Goal: Task Accomplishment & Management: Complete application form

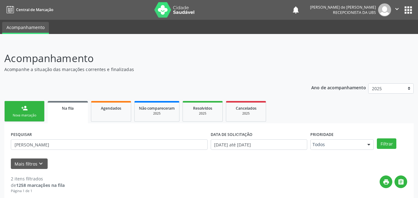
click at [33, 111] on link "person_add Nova marcação" at bounding box center [24, 111] width 40 height 21
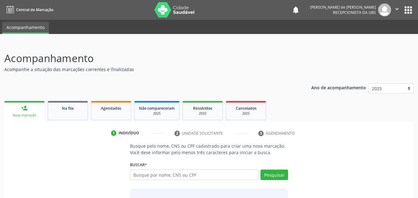
scroll to position [49, 0]
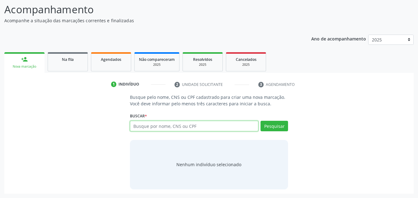
click at [192, 126] on input "text" at bounding box center [194, 126] width 129 height 11
type input "707409051171879"
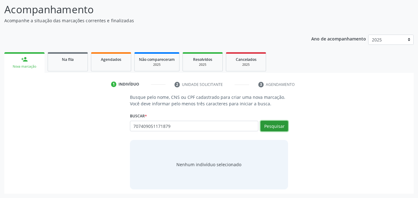
click at [266, 124] on button "Pesquisar" at bounding box center [275, 126] width 28 height 11
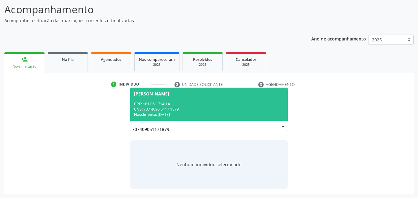
click at [197, 102] on span "Carlos Daniel Lima dos Santos Silva CPF: 181.051.714-14 CNS: 707 4090 5117 1879…" at bounding box center [209, 104] width 158 height 33
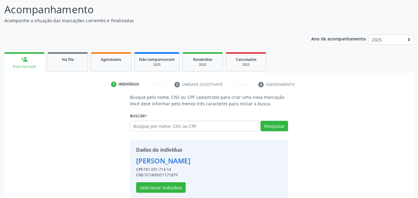
scroll to position [59, 0]
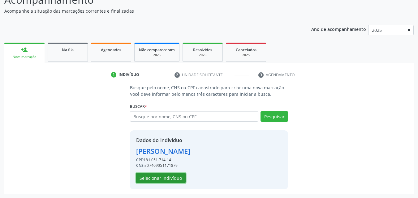
click at [157, 180] on button "Selecionar indivíduo" at bounding box center [161, 178] width 50 height 11
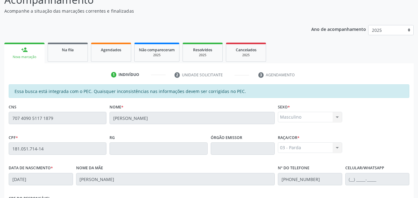
scroll to position [164, 0]
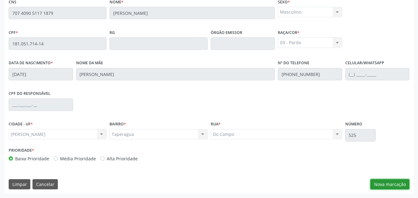
click at [397, 185] on button "Nova marcação" at bounding box center [390, 185] width 39 height 11
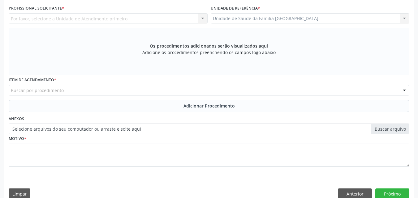
scroll to position [19, 0]
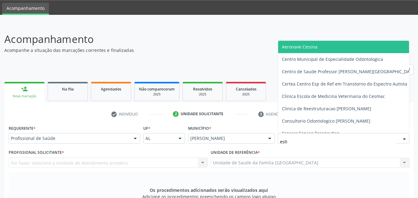
type input "estiv"
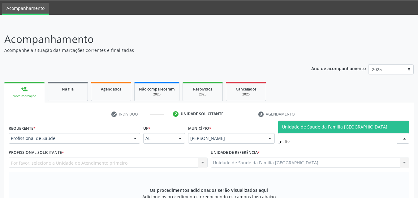
click at [286, 124] on span "Unidade de Saude da Familia [GEOGRAPHIC_DATA]" at bounding box center [335, 127] width 106 height 6
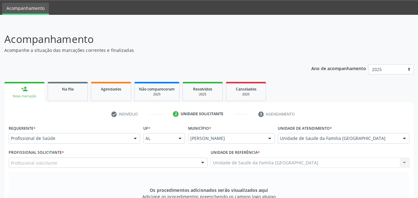
scroll to position [164, 0]
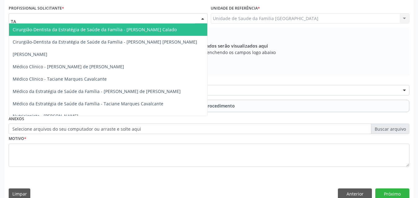
type input "TAC"
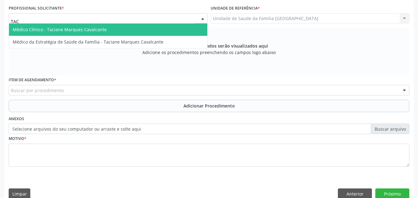
click at [25, 28] on span "Médico Clínico - Taciane Marques Cavalcante" at bounding box center [60, 30] width 94 height 6
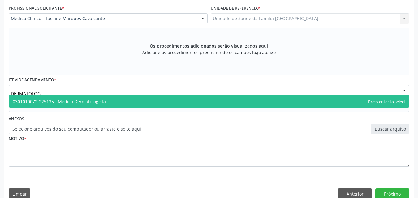
type input "DERMATOLOGI"
click at [35, 102] on span "0301010072-225135 - Médico Dermatologista" at bounding box center [59, 102] width 93 height 6
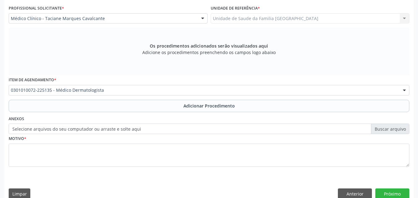
click at [44, 105] on button "Adicionar Procedimento" at bounding box center [209, 106] width 401 height 12
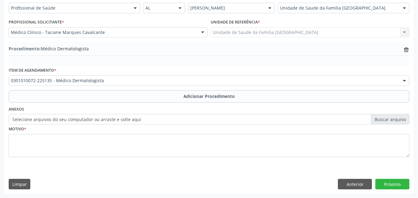
scroll to position [150, 0]
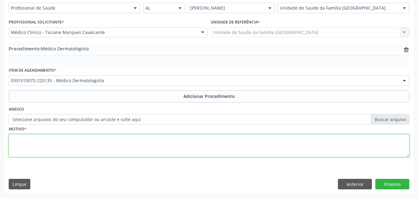
click at [46, 140] on textarea at bounding box center [209, 146] width 401 height 24
type textarea "LESÕES DE PELE."
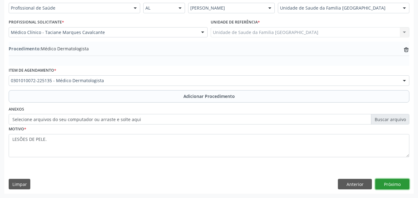
click at [398, 186] on button "Próximo" at bounding box center [393, 184] width 34 height 11
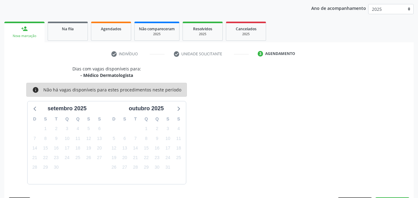
scroll to position [98, 0]
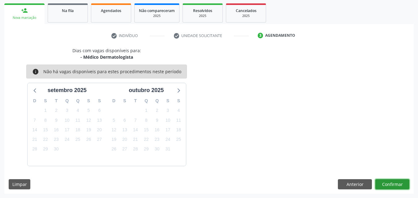
click at [397, 186] on button "Confirmar" at bounding box center [393, 185] width 34 height 11
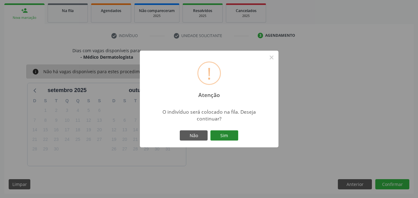
click at [218, 137] on button "Sim" at bounding box center [225, 136] width 28 height 11
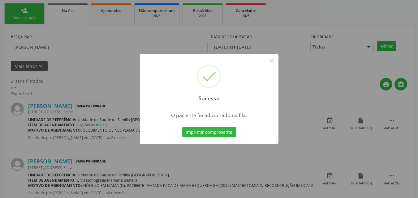
scroll to position [15, 0]
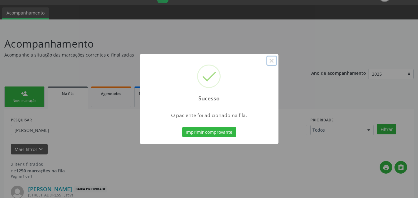
drag, startPoint x: 273, startPoint y: 60, endPoint x: 262, endPoint y: 65, distance: 12.2
click at [272, 60] on button "×" at bounding box center [272, 61] width 11 height 11
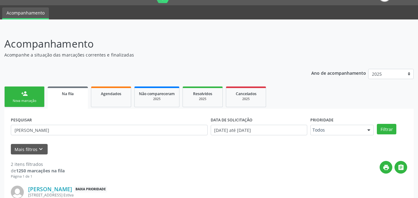
click at [16, 96] on link "person_add Nova marcação" at bounding box center [24, 97] width 40 height 21
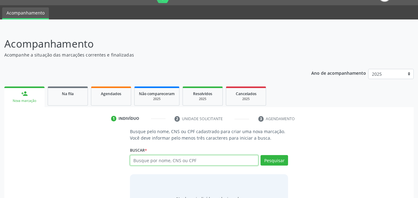
click at [166, 162] on input "text" at bounding box center [194, 160] width 129 height 11
type input "704804087802442"
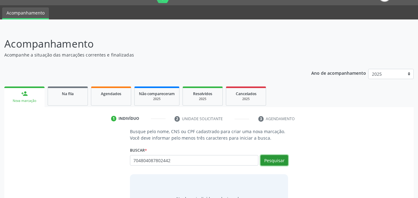
click at [281, 163] on button "Pesquisar" at bounding box center [275, 160] width 28 height 11
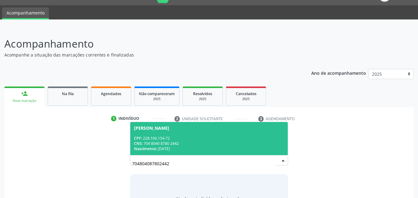
click at [219, 147] on div "Nascimento: 12/03/1956" at bounding box center [209, 148] width 150 height 5
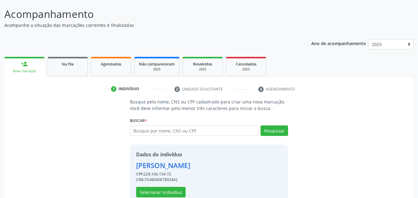
scroll to position [59, 0]
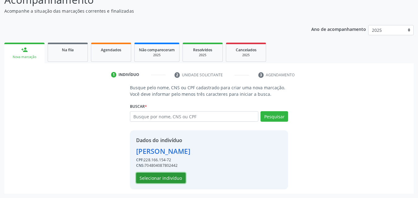
click at [179, 180] on button "Selecionar indivíduo" at bounding box center [161, 178] width 50 height 11
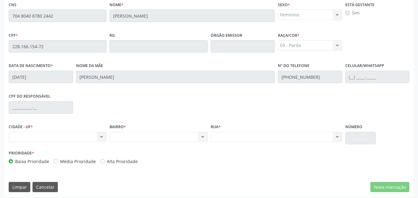
scroll to position [164, 0]
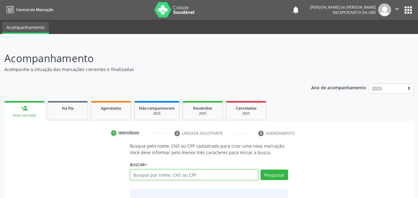
scroll to position [49, 0]
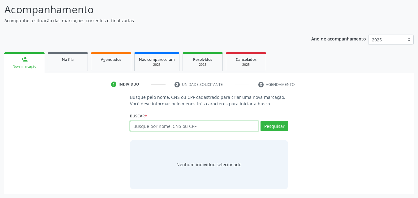
click at [141, 128] on input "text" at bounding box center [194, 126] width 129 height 11
type input "704804087802442"
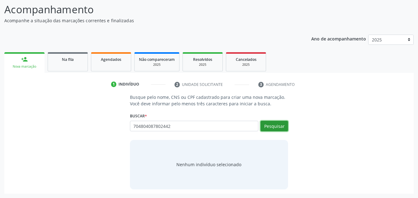
click at [275, 127] on button "Pesquisar" at bounding box center [275, 126] width 28 height 11
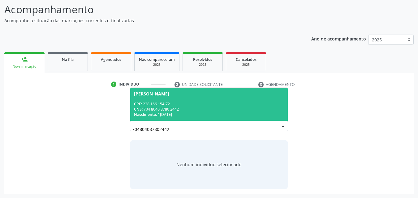
click at [169, 96] on div "Maria Celia Goncalo Ferreira" at bounding box center [151, 94] width 35 height 5
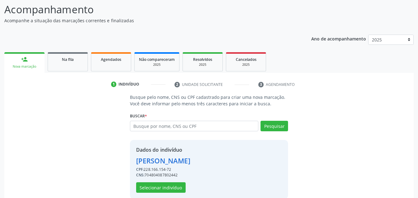
scroll to position [59, 0]
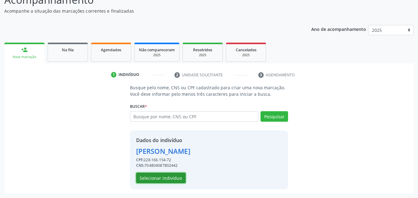
click at [163, 176] on button "Selecionar indivíduo" at bounding box center [161, 178] width 50 height 11
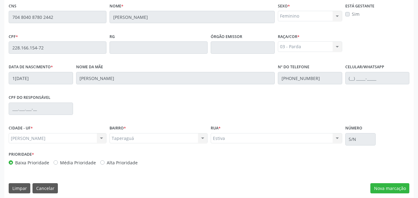
scroll to position [164, 0]
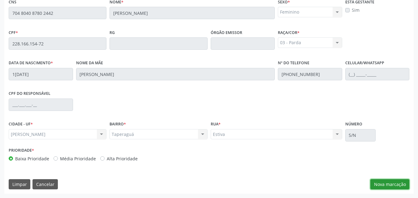
click at [376, 183] on button "Nova marcação" at bounding box center [390, 185] width 39 height 11
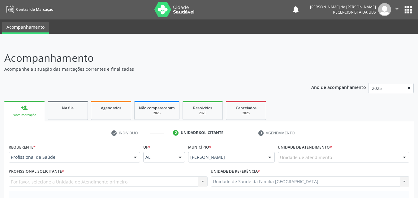
scroll to position [0, 0]
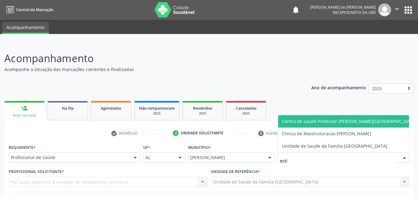
type input "estiv"
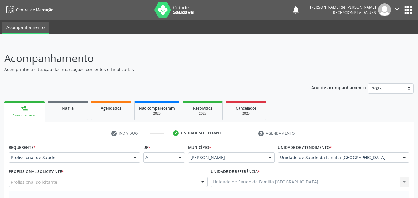
scroll to position [145, 0]
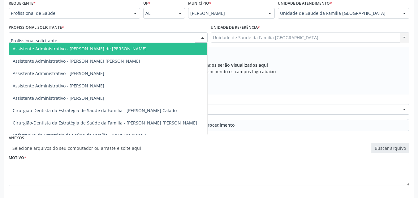
click at [57, 37] on div at bounding box center [108, 38] width 199 height 11
type input "tac"
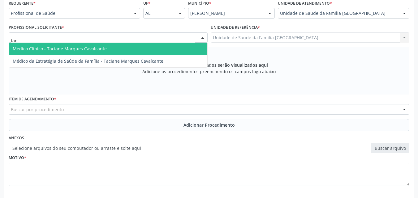
click at [59, 48] on span "Médico Clínico - Taciane Marques Cavalcante" at bounding box center [60, 49] width 94 height 6
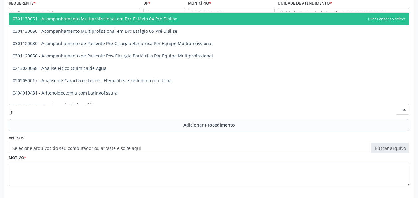
type input "f"
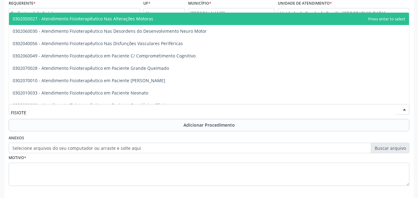
type input "FISIOTER"
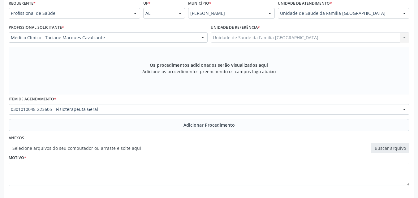
scroll to position [0, 0]
click at [69, 130] on button "Adicionar Procedimento" at bounding box center [209, 125] width 401 height 12
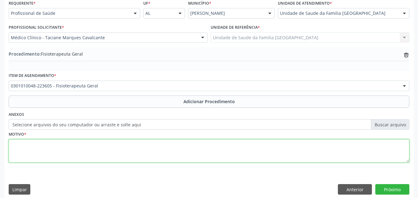
click at [60, 154] on textarea at bounding box center [209, 152] width 401 height 24
type textarea "OSTEÓFITOS E ARTROSE."
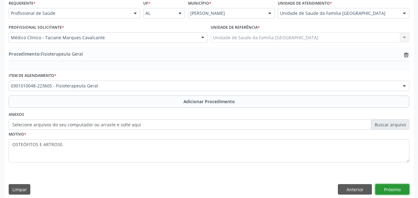
click at [390, 186] on button "Próximo" at bounding box center [393, 190] width 34 height 11
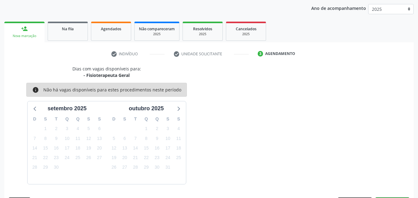
scroll to position [98, 0]
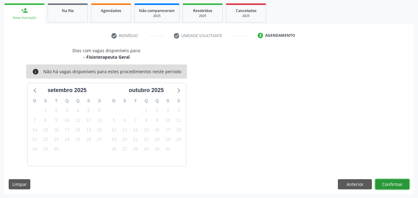
click at [391, 183] on button "Confirmar" at bounding box center [393, 185] width 34 height 11
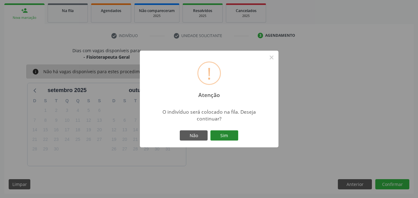
click at [234, 137] on button "Sim" at bounding box center [225, 136] width 28 height 11
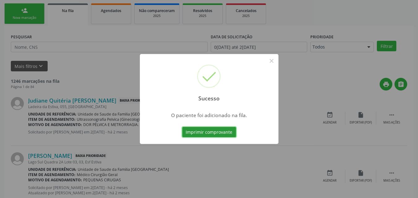
scroll to position [15, 0]
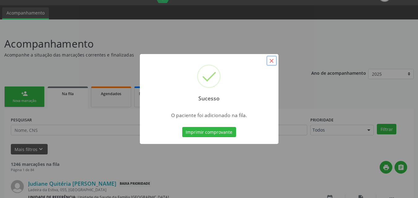
click at [270, 60] on button "×" at bounding box center [272, 61] width 11 height 11
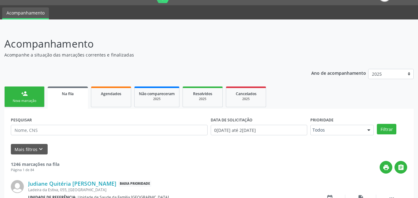
click at [20, 96] on link "person_add Nova marcação" at bounding box center [24, 97] width 40 height 21
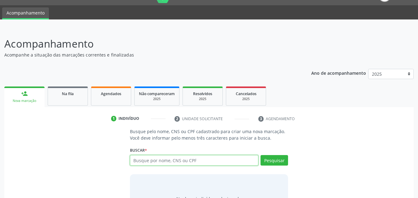
click at [155, 158] on input "text" at bounding box center [194, 160] width 129 height 11
type input "704008858829465"
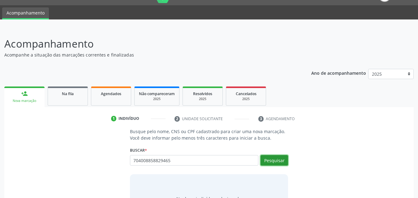
click at [284, 160] on button "Pesquisar" at bounding box center [275, 160] width 28 height 11
type input "704008858829465"
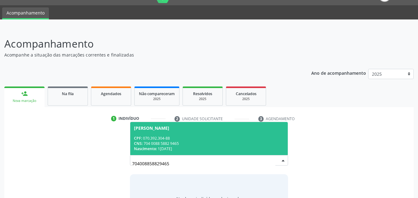
click at [246, 139] on div "CPF: 070.392.304-88" at bounding box center [209, 138] width 150 height 5
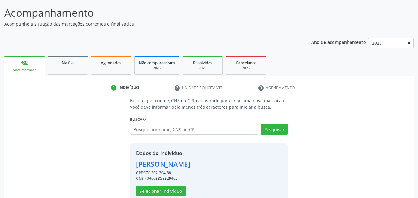
scroll to position [59, 0]
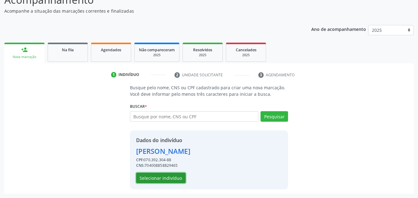
click at [172, 178] on button "Selecionar indivíduo" at bounding box center [161, 178] width 50 height 11
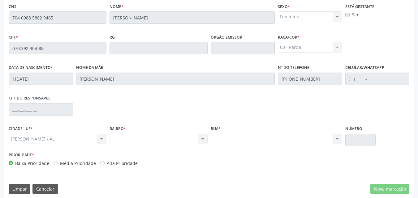
scroll to position [164, 0]
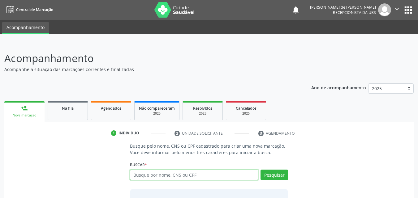
scroll to position [28, 0]
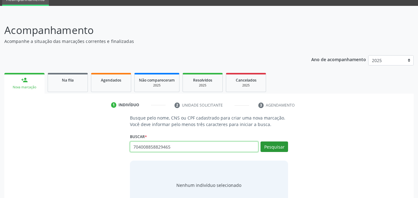
type input "704008858829465"
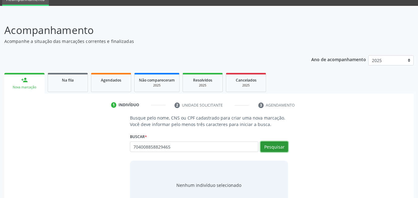
click at [274, 148] on button "Pesquisar" at bounding box center [275, 147] width 28 height 11
type input "704008858829465"
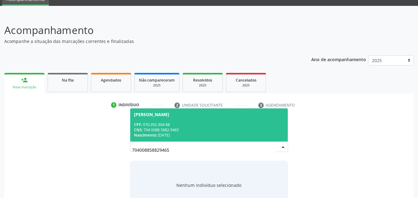
click at [221, 125] on div "CPF: 070.392.304-88" at bounding box center [209, 124] width 150 height 5
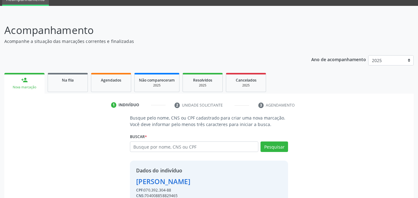
scroll to position [59, 0]
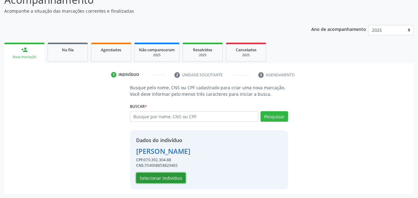
click at [178, 178] on button "Selecionar indivíduo" at bounding box center [161, 178] width 50 height 11
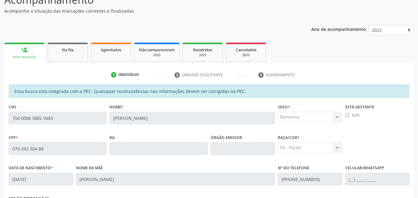
scroll to position [164, 0]
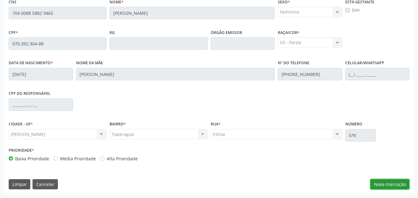
click at [398, 187] on button "Nova marcação" at bounding box center [390, 185] width 39 height 11
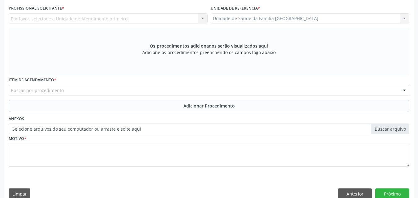
scroll to position [19, 0]
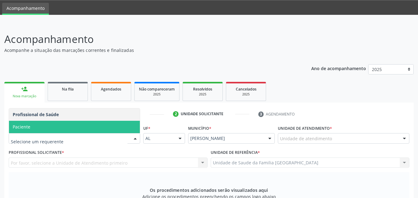
click at [30, 127] on span "Paciente" at bounding box center [74, 127] width 131 height 12
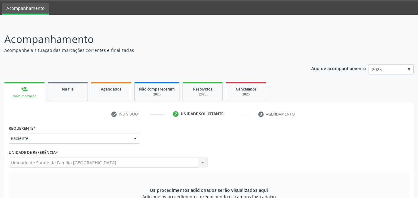
scroll to position [164, 0]
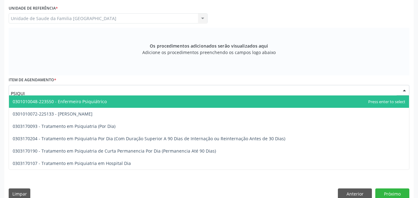
type input "PSIQUIA"
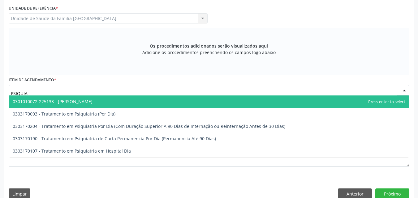
click at [51, 99] on span "0301010072-225133 - Médico Psiquiatra" at bounding box center [53, 102] width 80 height 6
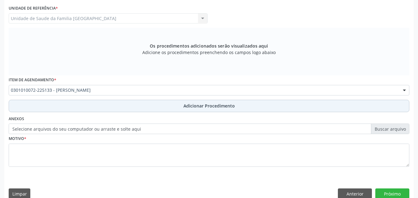
click at [51, 101] on button "Adicionar Procedimento" at bounding box center [209, 106] width 401 height 12
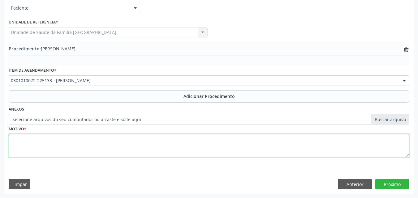
click at [57, 146] on textarea at bounding box center [209, 146] width 401 height 24
type textarea "RETORNO."
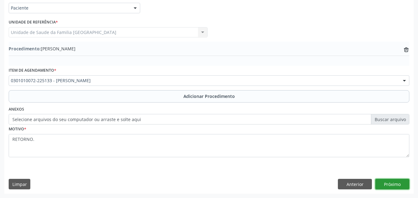
click at [390, 187] on button "Próximo" at bounding box center [393, 184] width 34 height 11
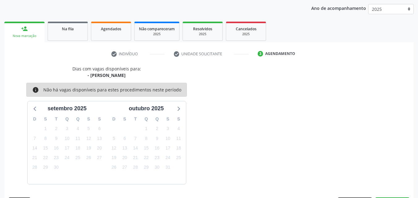
scroll to position [98, 0]
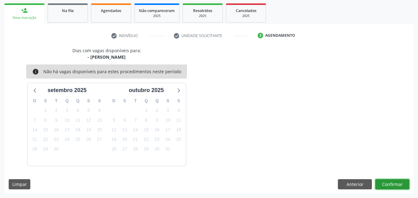
click at [395, 185] on button "Confirmar" at bounding box center [393, 185] width 34 height 11
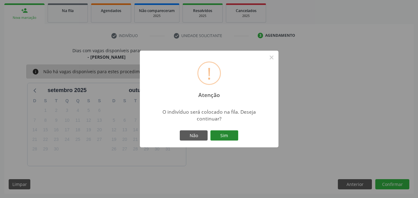
click at [223, 137] on button "Sim" at bounding box center [225, 136] width 28 height 11
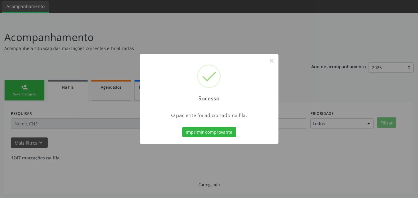
scroll to position [15, 0]
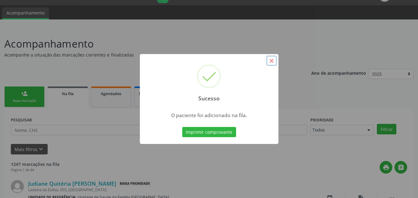
click at [272, 58] on button "×" at bounding box center [272, 61] width 11 height 11
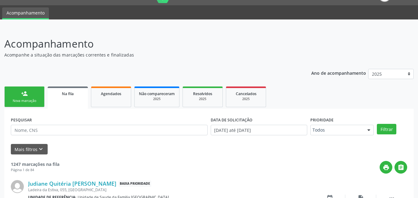
drag, startPoint x: 20, startPoint y: 92, endPoint x: 315, endPoint y: 3, distance: 308.7
click at [20, 92] on link "person_add Nova marcação" at bounding box center [24, 97] width 40 height 21
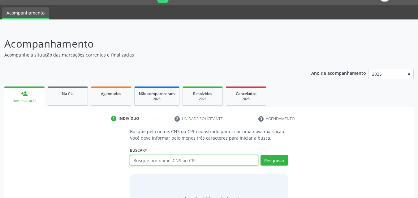
click at [163, 158] on input "text" at bounding box center [194, 160] width 129 height 11
type input "898002979975917"
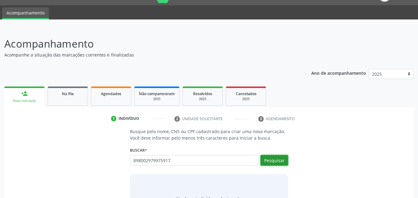
click at [279, 161] on button "Pesquisar" at bounding box center [275, 160] width 28 height 11
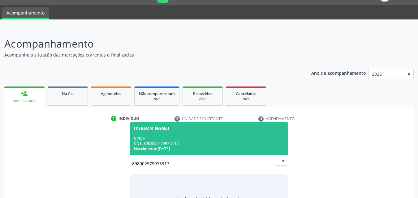
click at [214, 133] on span "Débora Cavalcanti de Souza CPF: -- CNS: 898 0029 7997 5917 Nascimento: 30/01/20…" at bounding box center [209, 138] width 158 height 33
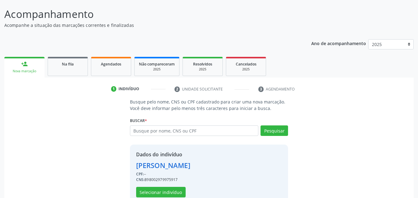
scroll to position [59, 0]
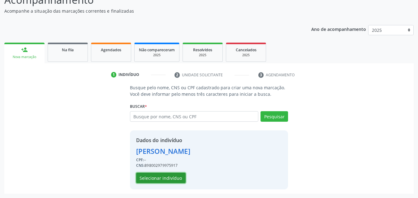
click at [167, 177] on button "Selecionar indivíduo" at bounding box center [161, 178] width 50 height 11
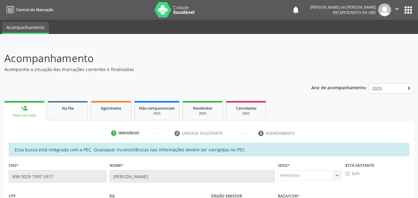
scroll to position [145, 0]
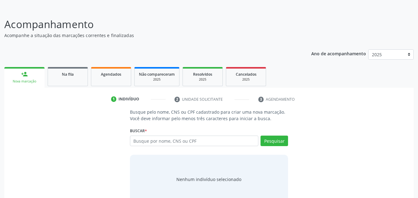
scroll to position [49, 0]
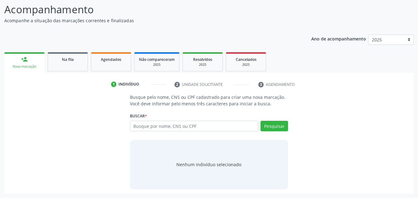
click at [136, 124] on input "text" at bounding box center [194, 126] width 129 height 11
type input "898 0029 7997 5917"
click at [272, 126] on button "Pesquisar" at bounding box center [275, 126] width 28 height 11
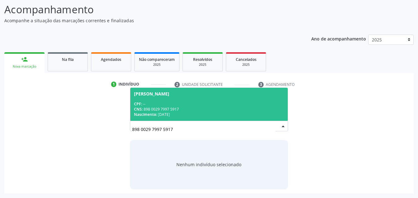
click at [213, 112] on div "Nascimento: 30/01/2008" at bounding box center [209, 114] width 150 height 5
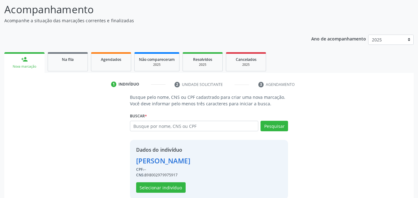
scroll to position [59, 0]
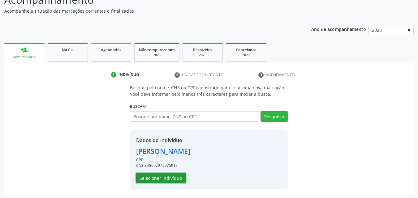
click at [155, 176] on button "Selecionar indivíduo" at bounding box center [161, 178] width 50 height 11
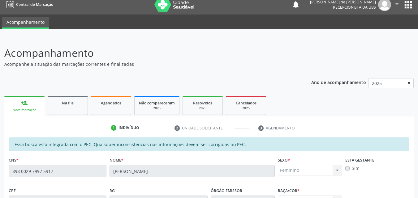
scroll to position [0, 0]
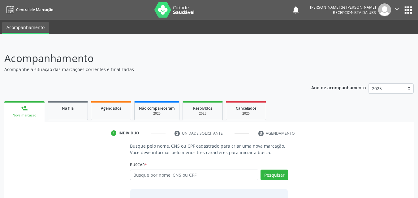
click at [141, 177] on input "text" at bounding box center [194, 175] width 129 height 11
type input "700201931588824"
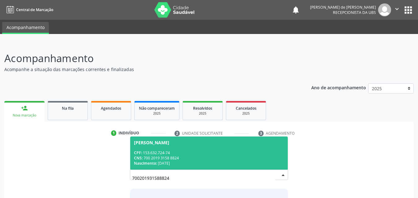
click at [211, 167] on span "Amanda Moreira Vieira CPF: 153.632.724-74 CNS: 700 2019 3158 8824 Nascimento: 1…" at bounding box center [209, 153] width 158 height 33
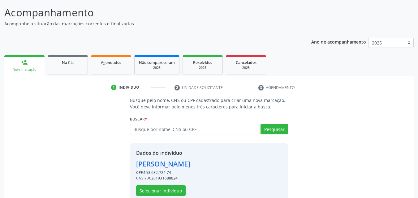
scroll to position [59, 0]
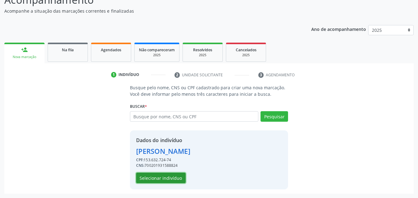
click at [170, 178] on button "Selecionar indivíduo" at bounding box center [161, 178] width 50 height 11
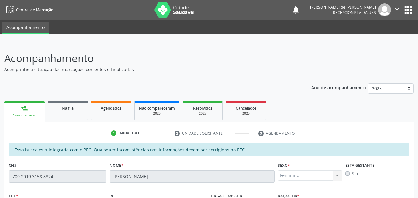
scroll to position [164, 0]
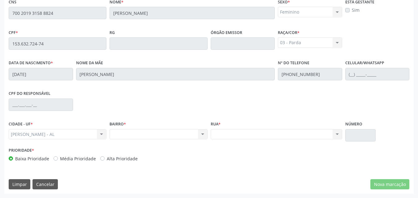
click at [0, 10] on div "Acompanhamento Acompanhe a situação das marcações correntes e finalizadas Relat…" at bounding box center [209, 39] width 418 height 320
click at [292, 115] on div "CPF do responsável" at bounding box center [209, 104] width 404 height 31
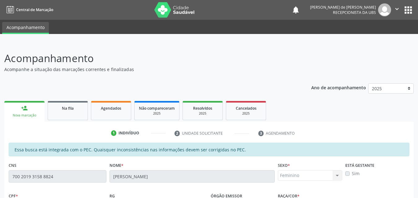
scroll to position [145, 0]
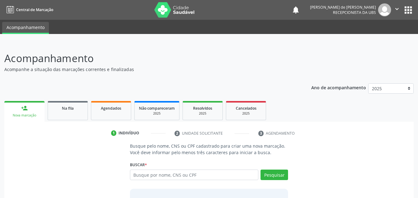
click at [150, 174] on input "text" at bounding box center [194, 175] width 129 height 11
type input "47908548415"
click at [270, 171] on button "Pesquisar" at bounding box center [275, 175] width 28 height 11
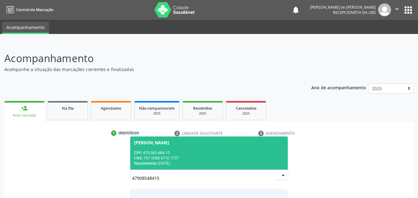
click at [154, 154] on div "CPF: 479.085.484-15" at bounding box center [209, 152] width 150 height 5
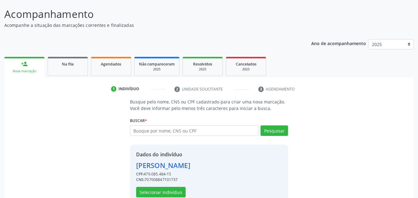
scroll to position [59, 0]
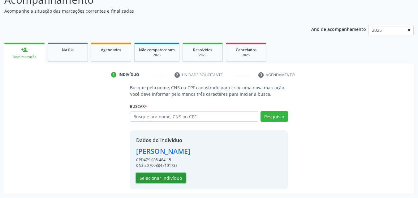
click at [150, 175] on button "Selecionar indivíduo" at bounding box center [161, 178] width 50 height 11
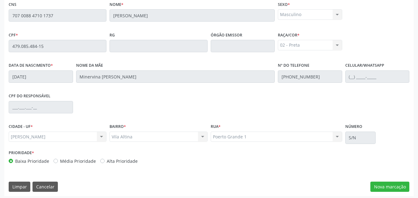
scroll to position [164, 0]
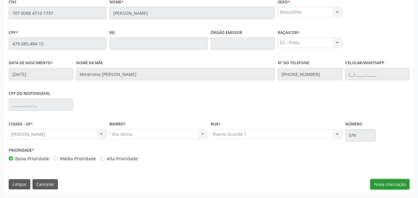
click at [377, 181] on button "Nova marcação" at bounding box center [390, 185] width 39 height 11
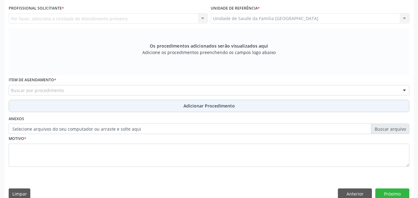
scroll to position [19, 0]
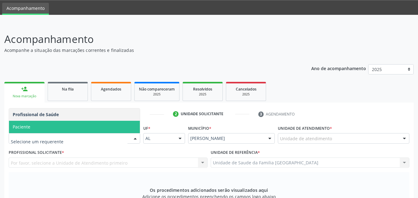
click at [47, 129] on span "Paciente" at bounding box center [74, 127] width 131 height 12
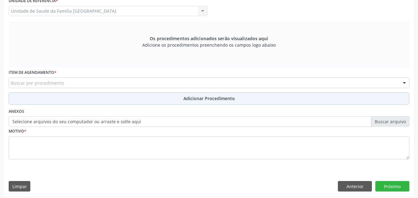
scroll to position [173, 0]
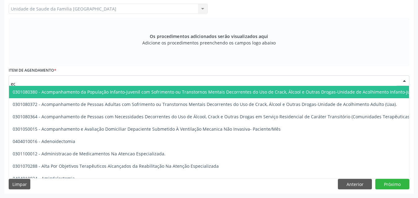
type input "e"
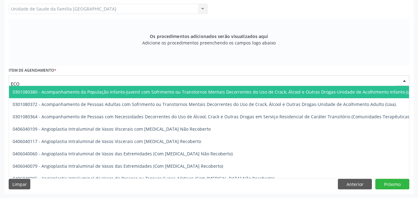
type input "ECOC"
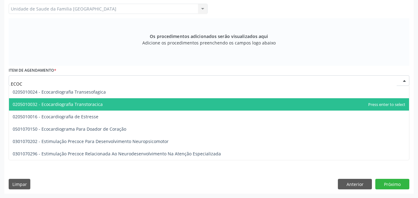
click at [69, 108] on span "0205010032 - Ecocardiografia Transtoracica" at bounding box center [209, 104] width 400 height 12
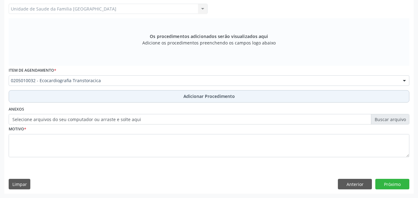
click at [75, 97] on button "Adicionar Procedimento" at bounding box center [209, 96] width 401 height 12
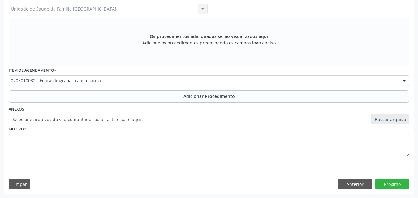
scroll to position [150, 0]
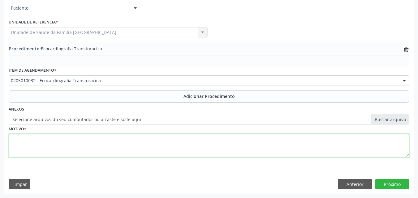
click at [76, 146] on textarea at bounding box center [209, 146] width 401 height 24
type textarea "HAS."
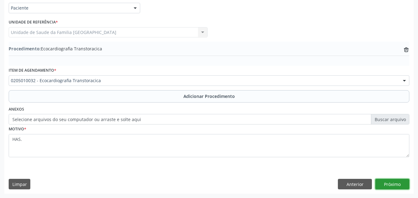
click at [396, 184] on button "Próximo" at bounding box center [393, 184] width 34 height 11
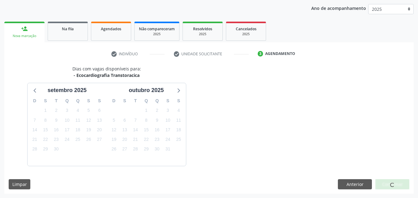
scroll to position [98, 0]
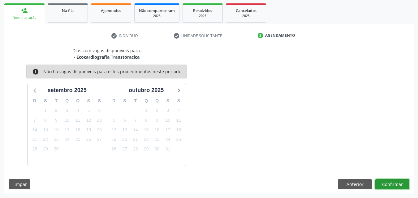
click at [396, 184] on button "Confirmar" at bounding box center [393, 185] width 34 height 11
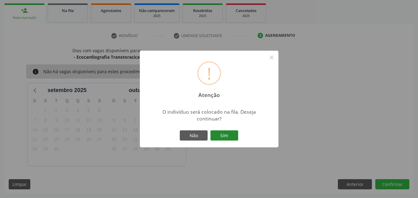
click at [218, 138] on button "Sim" at bounding box center [225, 136] width 28 height 11
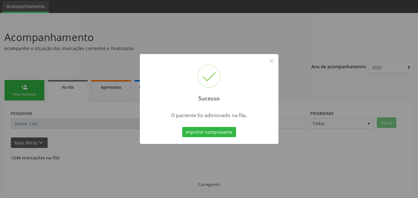
scroll to position [15, 0]
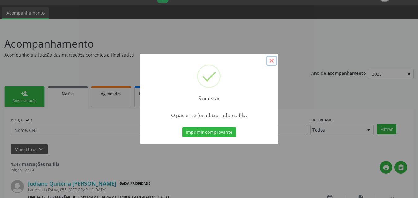
click at [271, 62] on button "×" at bounding box center [272, 61] width 11 height 11
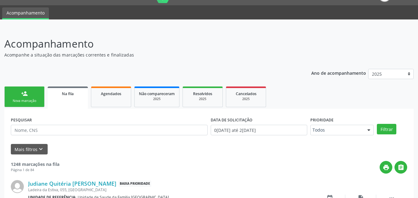
click at [18, 98] on link "person_add Nova marcação" at bounding box center [24, 97] width 40 height 21
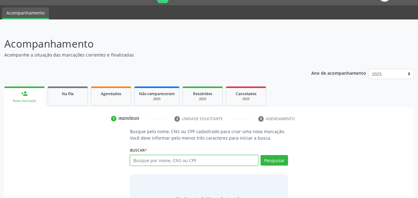
click at [166, 164] on input "text" at bounding box center [194, 160] width 129 height 11
type input "47908548415"
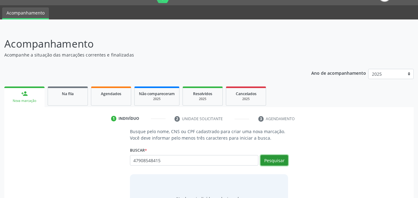
click at [272, 162] on button "Pesquisar" at bounding box center [275, 160] width 28 height 11
type input "47908548415"
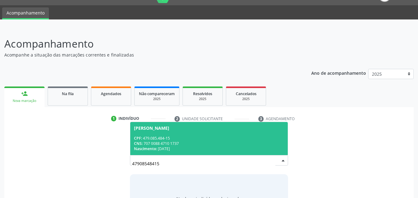
click at [216, 141] on div "CNS: 707 0088 4710 1737" at bounding box center [209, 143] width 150 height 5
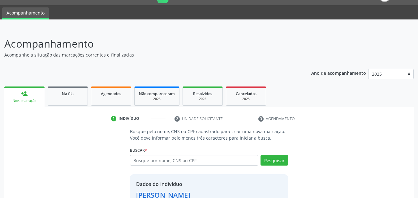
scroll to position [59, 0]
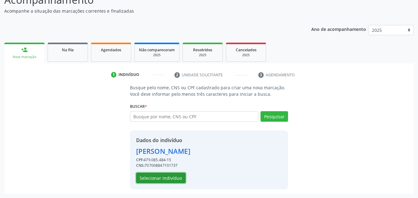
click at [172, 175] on button "Selecionar indivíduo" at bounding box center [161, 178] width 50 height 11
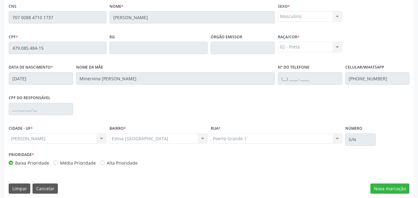
scroll to position [164, 0]
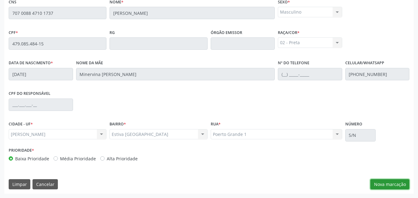
click at [400, 185] on button "Nova marcação" at bounding box center [390, 185] width 39 height 11
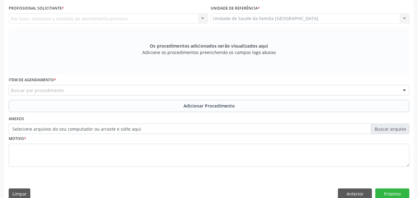
scroll to position [19, 0]
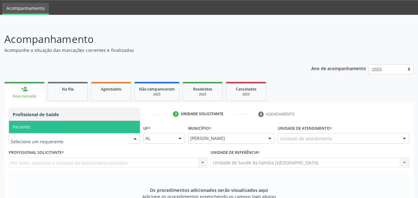
click at [25, 127] on span "Paciente" at bounding box center [22, 127] width 18 height 6
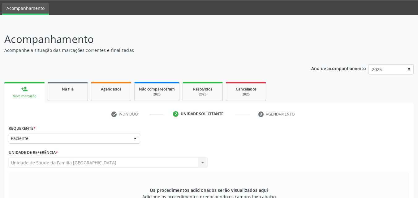
scroll to position [173, 0]
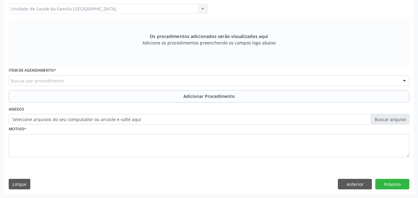
click at [31, 77] on div "Buscar por procedimento" at bounding box center [209, 81] width 401 height 11
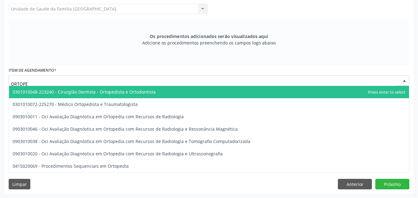
type input "ORTOPED"
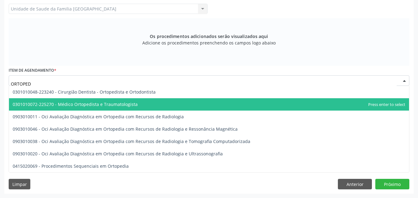
click at [54, 104] on span "0301010072-225270 - Médico Ortopedista e Traumatologista" at bounding box center [75, 105] width 125 height 6
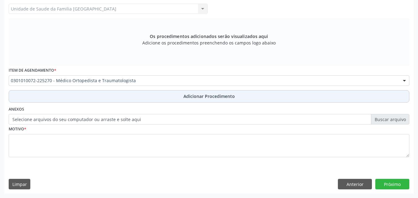
click at [57, 98] on button "Adicionar Procedimento" at bounding box center [209, 96] width 401 height 12
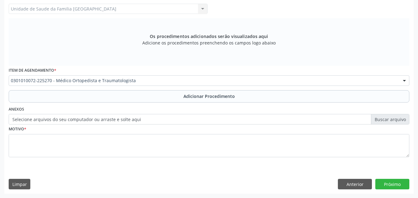
scroll to position [150, 0]
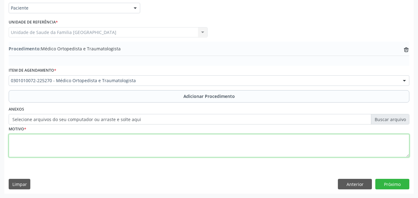
click at [56, 142] on textarea at bounding box center [209, 146] width 401 height 24
type textarea "CONSULTA."
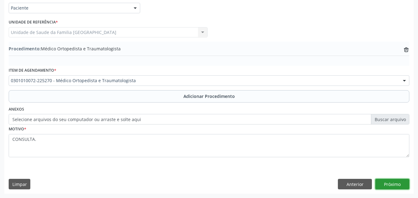
click at [400, 183] on button "Próximo" at bounding box center [393, 184] width 34 height 11
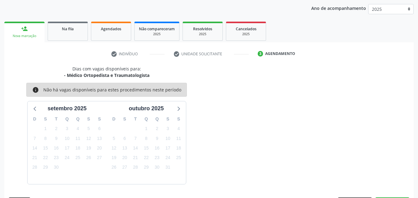
scroll to position [98, 0]
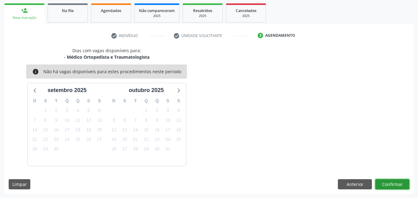
click at [394, 185] on button "Confirmar" at bounding box center [393, 185] width 34 height 11
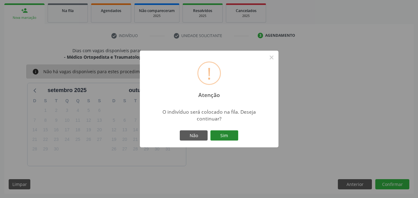
click at [228, 134] on button "Sim" at bounding box center [225, 136] width 28 height 11
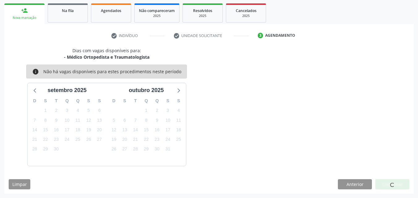
scroll to position [15, 0]
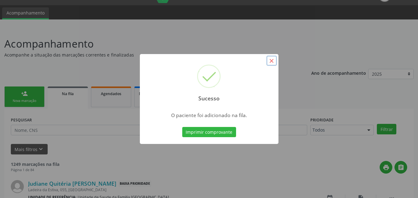
click at [273, 60] on button "×" at bounding box center [272, 61] width 11 height 11
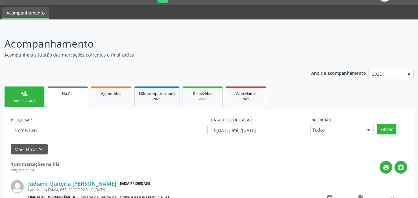
click at [20, 94] on link "person_add Nova marcação" at bounding box center [24, 97] width 40 height 21
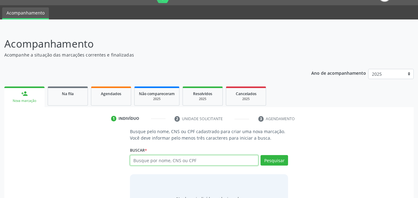
click at [146, 160] on input "text" at bounding box center [194, 160] width 129 height 11
type input "GEDALVA MARIA DA SILVA"
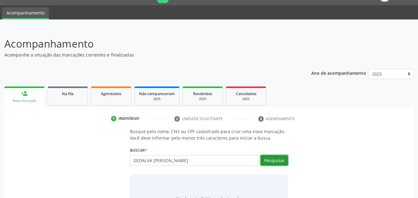
click at [281, 165] on button "Pesquisar" at bounding box center [275, 160] width 28 height 11
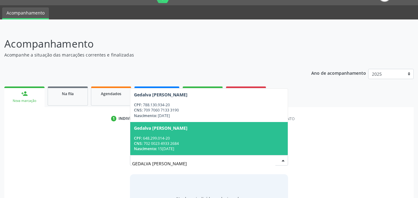
click at [172, 127] on div "Gedalva Maria da Silva Santos" at bounding box center [161, 128] width 54 height 5
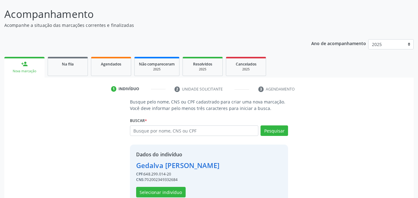
scroll to position [59, 0]
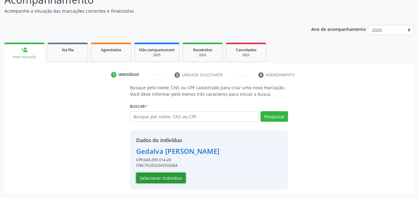
click at [165, 176] on button "Selecionar indivíduo" at bounding box center [161, 178] width 50 height 11
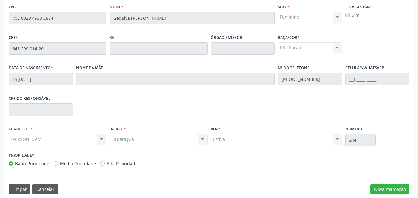
scroll to position [164, 0]
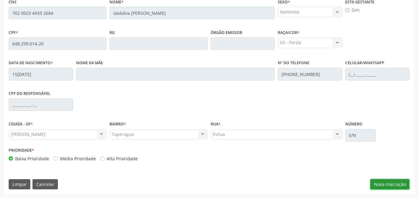
click at [379, 182] on button "Nova marcação" at bounding box center [390, 185] width 39 height 11
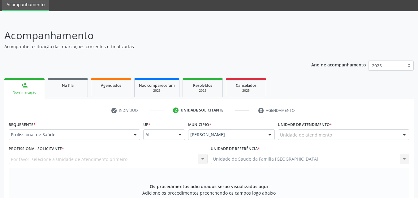
scroll to position [19, 0]
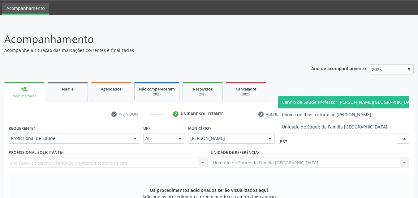
type input "ESTIV"
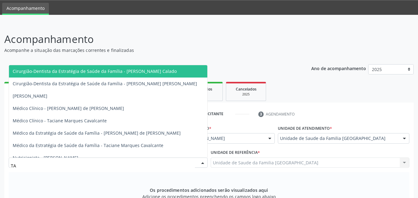
type input "TAC"
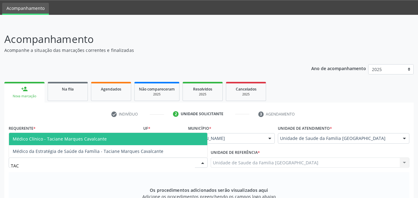
click at [35, 143] on span "Médico Clínico - Taciane Marques Cavalcante" at bounding box center [108, 139] width 198 height 12
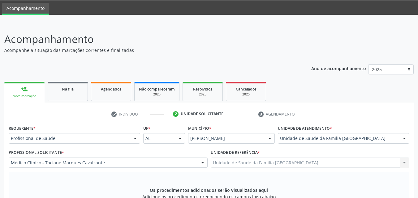
scroll to position [164, 0]
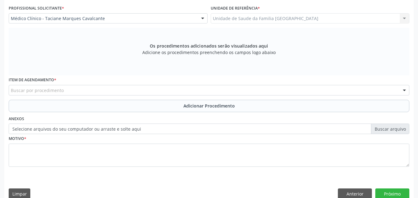
click at [75, 90] on div "Buscar por procedimento" at bounding box center [209, 90] width 401 height 11
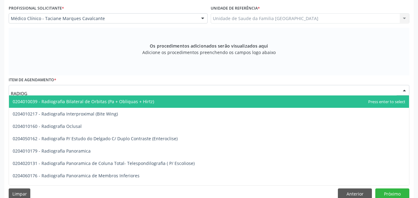
type input "RADIOGR"
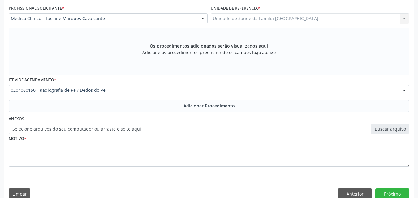
scroll to position [0, 0]
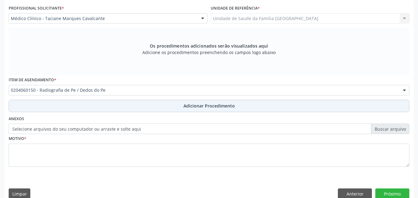
click at [85, 107] on button "Adicionar Procedimento" at bounding box center [209, 106] width 401 height 12
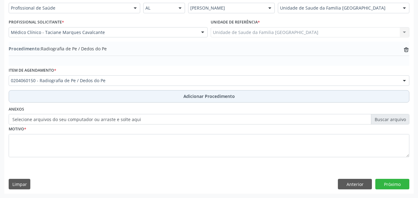
scroll to position [150, 0]
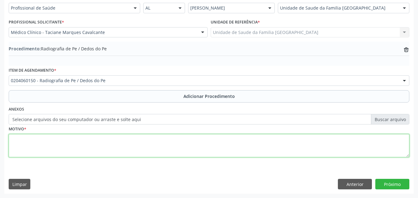
click at [68, 154] on textarea at bounding box center [209, 146] width 401 height 24
type textarea "BILATERAL."
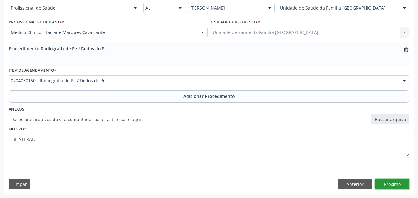
click at [392, 180] on button "Próximo" at bounding box center [393, 184] width 34 height 11
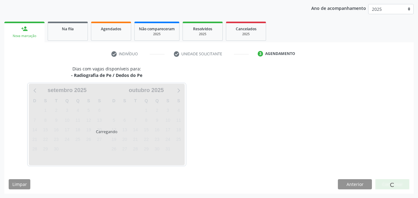
scroll to position [98, 0]
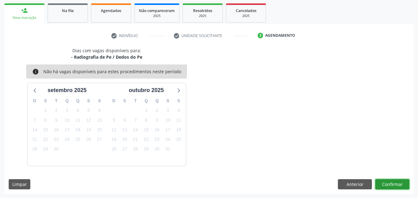
click at [390, 182] on button "Confirmar" at bounding box center [393, 185] width 34 height 11
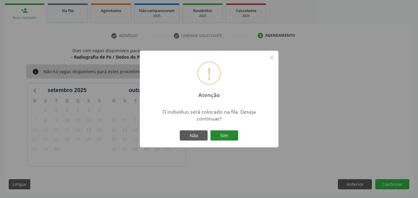
click at [215, 138] on button "Sim" at bounding box center [225, 136] width 28 height 11
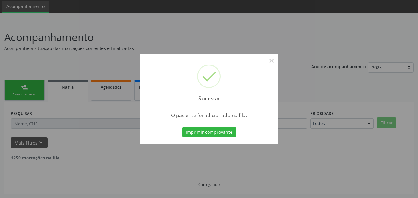
scroll to position [15, 0]
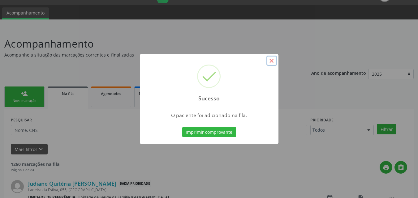
click at [273, 59] on button "×" at bounding box center [272, 61] width 11 height 11
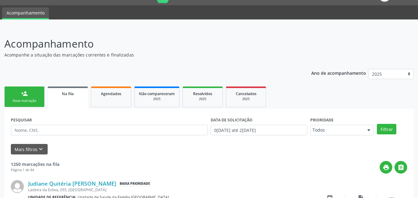
click at [23, 99] on div "Nova marcação" at bounding box center [24, 101] width 31 height 5
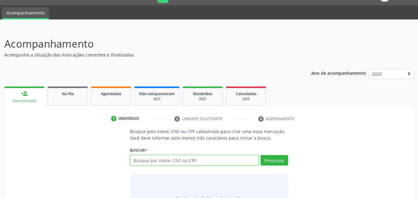
click at [157, 161] on input "text" at bounding box center [194, 160] width 129 height 11
type input "7022601785300240"
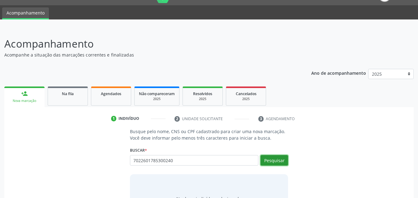
click at [267, 164] on button "Pesquisar" at bounding box center [275, 160] width 28 height 11
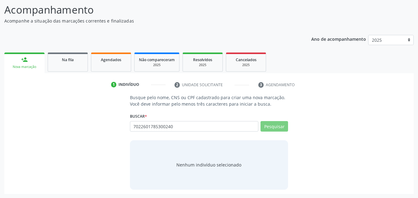
scroll to position [49, 0]
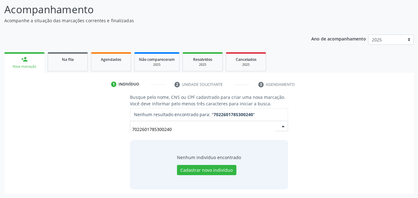
drag, startPoint x: 204, startPoint y: 131, endPoint x: 97, endPoint y: 119, distance: 108.1
click at [103, 120] on div "Busque pelo nome, CNS ou CPF cadastrado para criar uma nova marcação. Você deve…" at bounding box center [209, 141] width 401 height 95
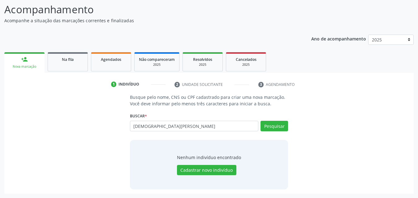
type input "CRISTIANE DA SILVA VIEIRA"
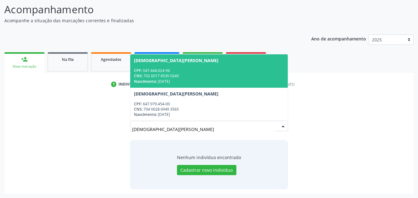
click at [205, 76] on div "CNS: 702 6017 8530 0240" at bounding box center [209, 75] width 150 height 5
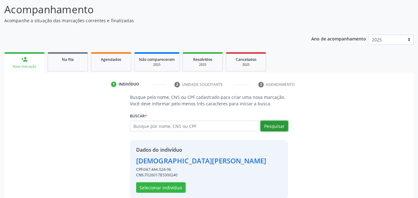
click at [271, 128] on button "Pesquisar" at bounding box center [275, 126] width 28 height 11
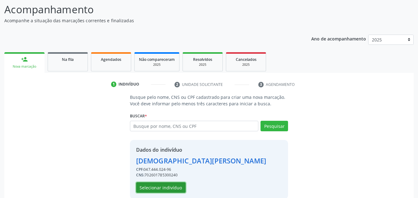
click at [168, 183] on button "Selecionar indivíduo" at bounding box center [161, 188] width 50 height 11
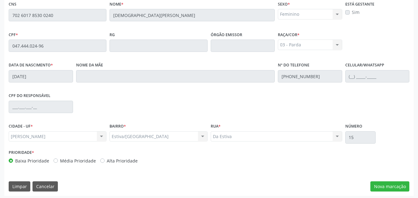
scroll to position [164, 0]
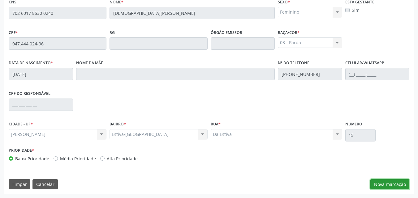
click at [406, 185] on button "Nova marcação" at bounding box center [390, 185] width 39 height 11
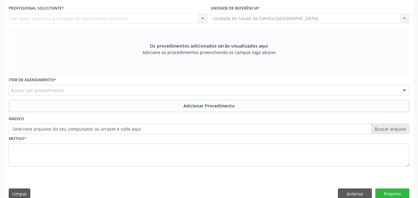
scroll to position [19, 0]
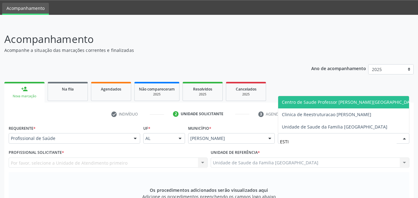
type input "ESTIV"
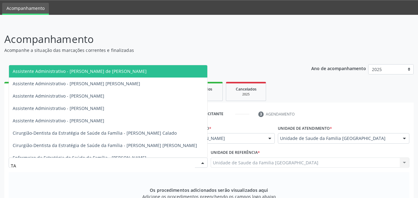
type input "TAC"
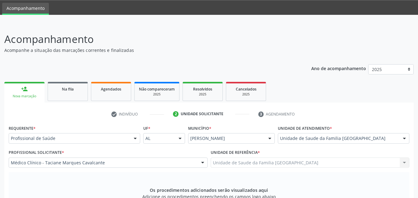
scroll to position [173, 0]
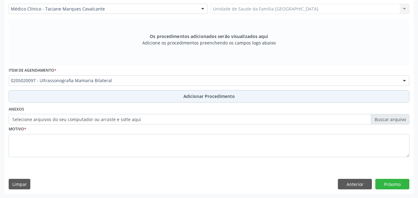
click at [41, 95] on button "Adicionar Procedimento" at bounding box center [209, 96] width 401 height 12
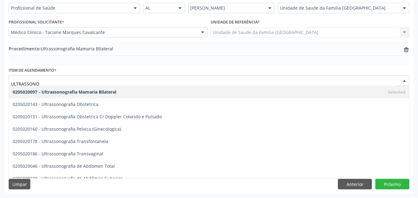
scroll to position [50, 0]
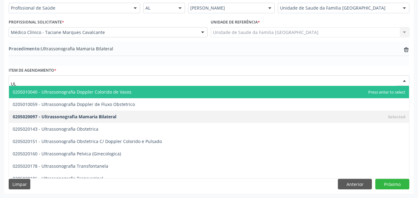
type input "U"
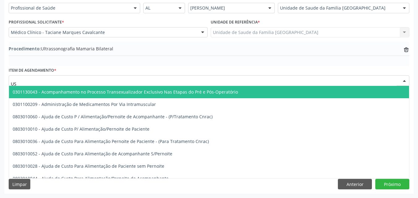
type input "USG"
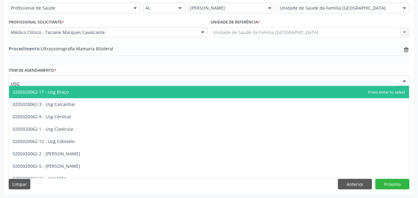
scroll to position [0, 0]
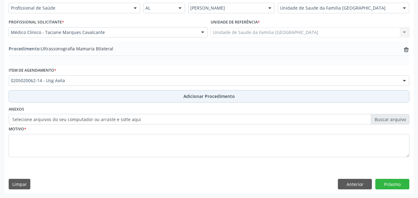
click at [51, 97] on button "Adicionar Procedimento" at bounding box center [209, 96] width 401 height 12
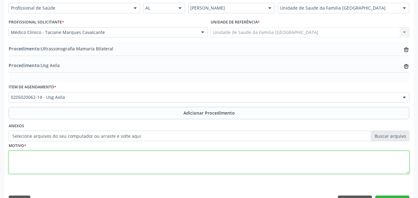
click at [52, 157] on textarea at bounding box center [209, 163] width 401 height 24
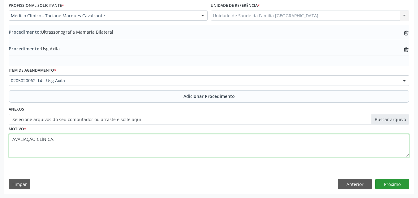
type textarea "AVALIAÇÃO CLÍNICA."
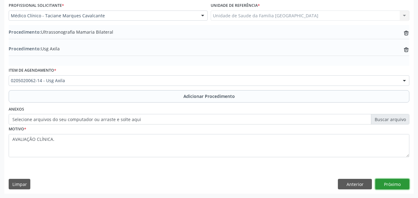
click at [389, 185] on button "Próximo" at bounding box center [393, 184] width 34 height 11
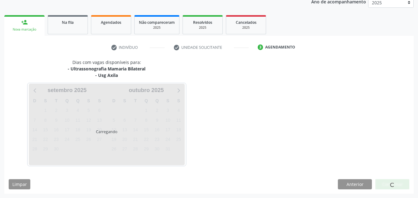
scroll to position [104, 0]
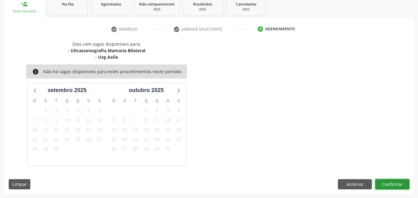
click at [389, 185] on button "Confirmar" at bounding box center [393, 185] width 34 height 11
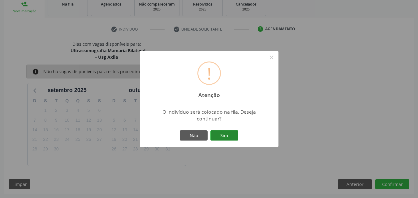
click at [212, 135] on button "Sim" at bounding box center [225, 136] width 28 height 11
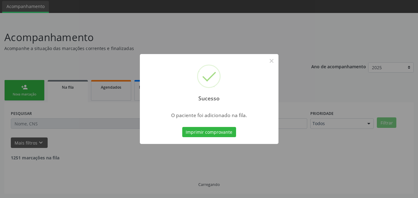
scroll to position [15, 0]
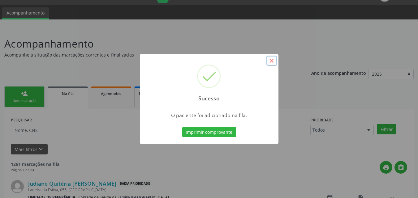
click at [269, 62] on button "×" at bounding box center [272, 61] width 11 height 11
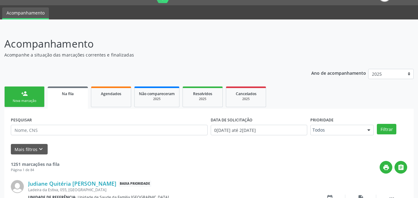
click at [19, 93] on link "person_add Nova marcação" at bounding box center [24, 97] width 40 height 21
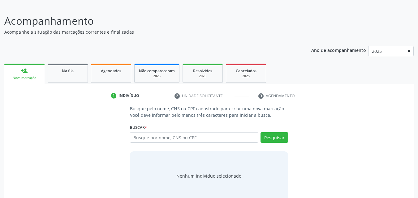
scroll to position [49, 0]
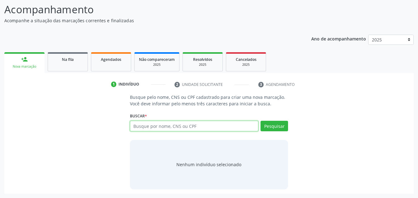
click at [141, 125] on input "text" at bounding box center [194, 126] width 129 height 11
type input "702601785300240"
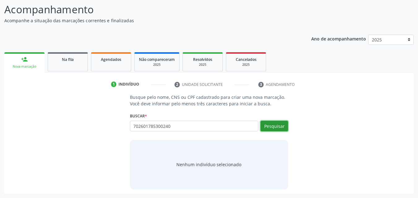
click at [281, 128] on button "Pesquisar" at bounding box center [275, 126] width 28 height 11
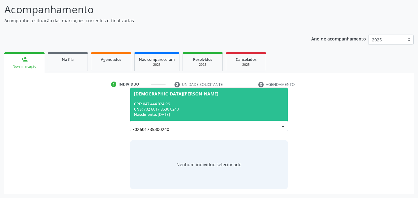
click at [201, 108] on div "CNS: 702 6017 8530 0240" at bounding box center [209, 109] width 150 height 5
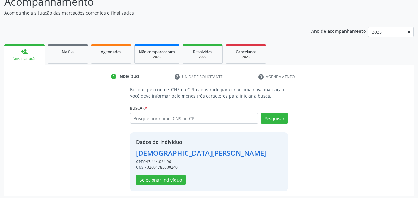
scroll to position [59, 0]
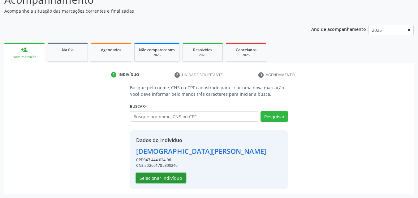
click at [162, 177] on button "Selecionar indivíduo" at bounding box center [161, 178] width 50 height 11
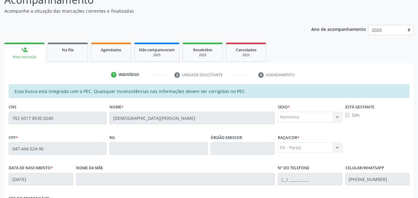
scroll to position [164, 0]
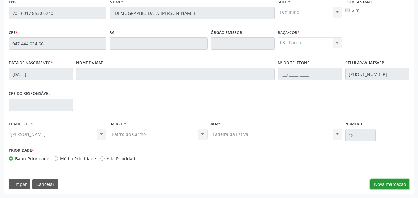
click at [376, 184] on button "Nova marcação" at bounding box center [390, 185] width 39 height 11
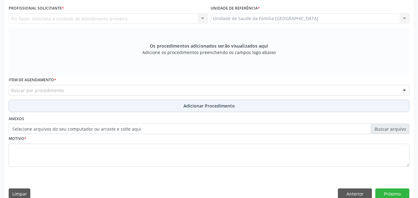
scroll to position [19, 0]
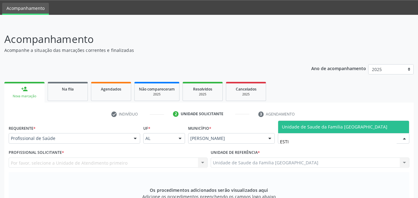
type input "ESTIV"
click at [286, 131] on span "Unidade de Saude da Familia [GEOGRAPHIC_DATA]" at bounding box center [343, 127] width 131 height 12
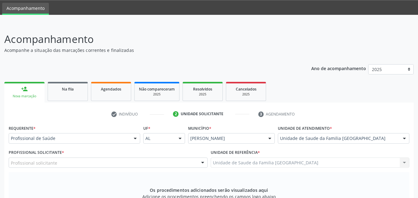
scroll to position [164, 0]
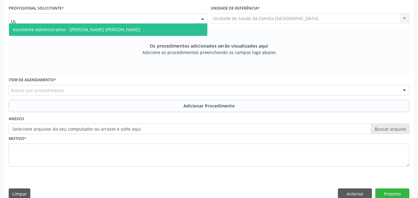
type input "U"
type input "JE"
click at [42, 26] on span "Enfermeiro da Estratégia de Saúde da Família - [PERSON_NAME]" at bounding box center [108, 30] width 198 height 12
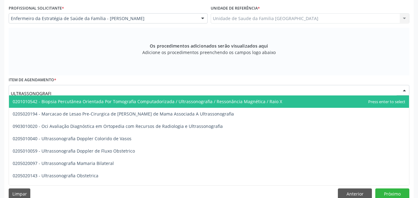
type input "ULTRASSONOGRAFIA"
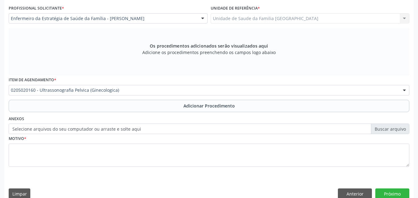
scroll to position [0, 0]
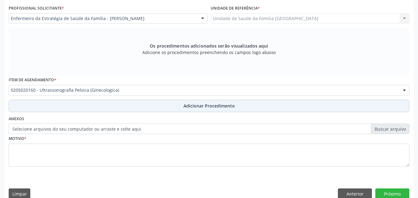
click at [62, 107] on button "Adicionar Procedimento" at bounding box center [209, 106] width 401 height 12
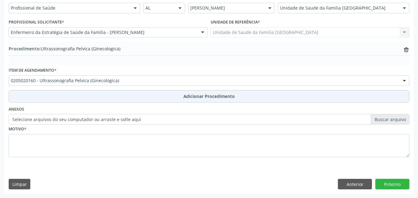
scroll to position [150, 0]
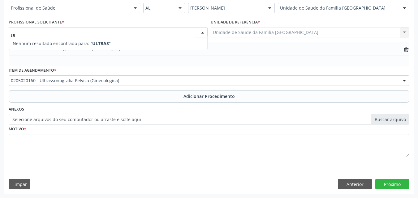
type input "U"
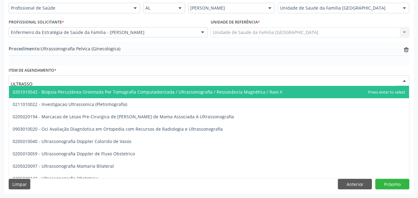
type input "ULTRASSON"
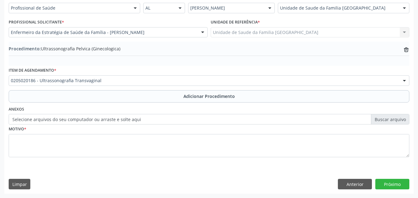
scroll to position [0, 0]
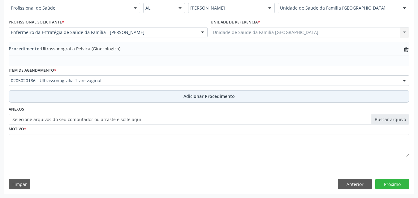
click at [52, 95] on button "Adicionar Procedimento" at bounding box center [209, 96] width 401 height 12
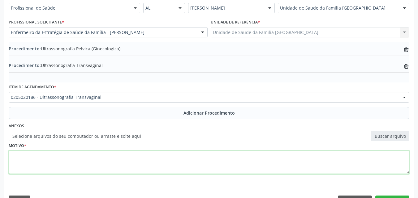
click at [41, 165] on textarea at bounding box center [209, 163] width 401 height 24
type textarea "AVALIAÇÃO."
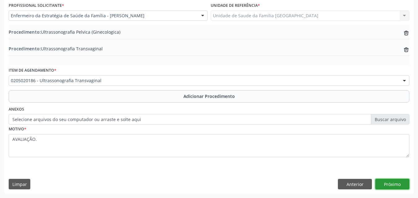
click at [395, 186] on button "Próximo" at bounding box center [393, 184] width 34 height 11
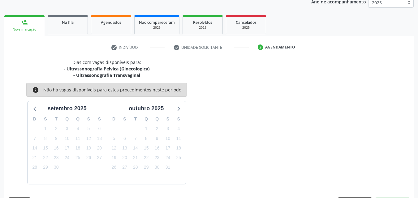
scroll to position [104, 0]
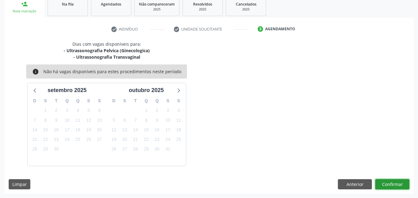
click at [395, 185] on button "Confirmar" at bounding box center [393, 185] width 34 height 11
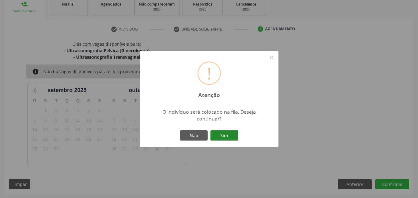
click at [229, 138] on button "Sim" at bounding box center [225, 136] width 28 height 11
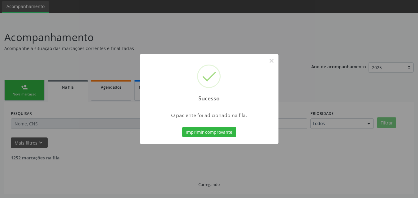
scroll to position [15, 0]
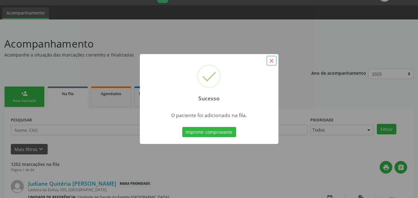
click at [271, 63] on button "×" at bounding box center [272, 61] width 11 height 11
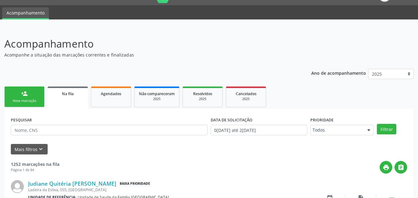
click at [18, 95] on link "person_add Nova marcação" at bounding box center [24, 97] width 40 height 21
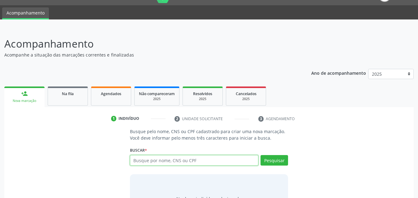
click at [194, 162] on input "text" at bounding box center [194, 160] width 129 height 11
type input "708107566923632"
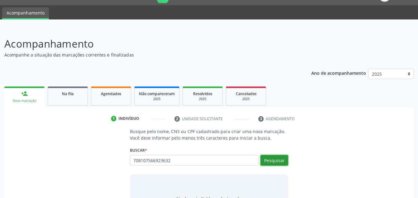
click at [283, 161] on button "Pesquisar" at bounding box center [275, 160] width 28 height 11
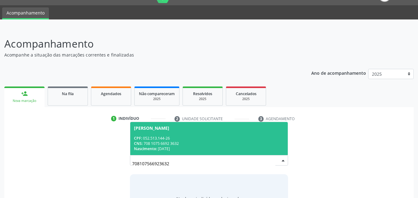
click at [222, 141] on div "CNS: 708 1075 6692 3632" at bounding box center [209, 143] width 150 height 5
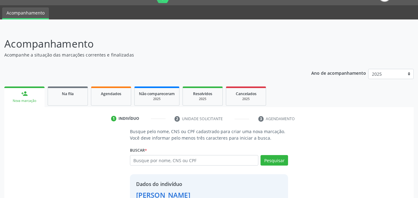
scroll to position [59, 0]
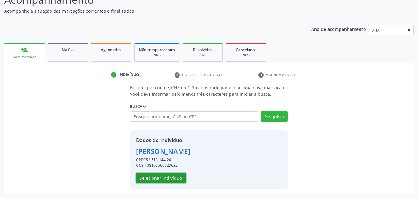
click at [149, 178] on button "Selecionar indivíduo" at bounding box center [161, 178] width 50 height 11
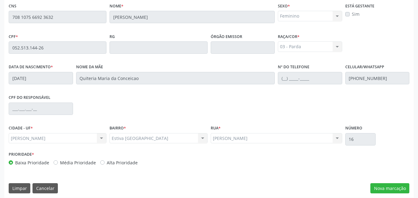
scroll to position [164, 0]
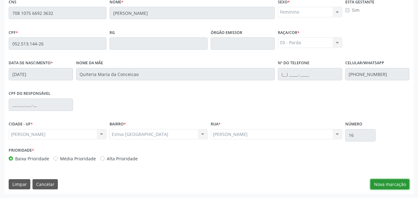
click at [393, 180] on button "Nova marcação" at bounding box center [390, 185] width 39 height 11
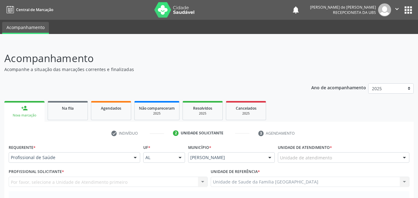
scroll to position [145, 0]
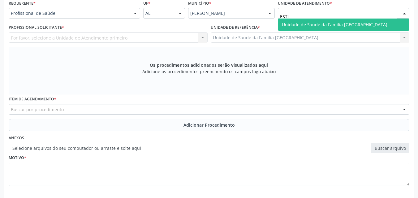
type input "ESTIV"
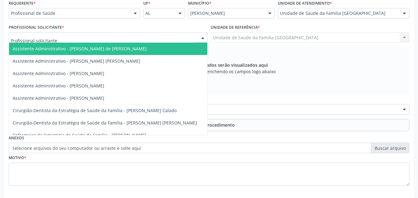
click at [73, 37] on div at bounding box center [108, 38] width 199 height 11
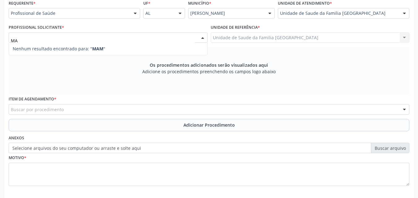
type input "M"
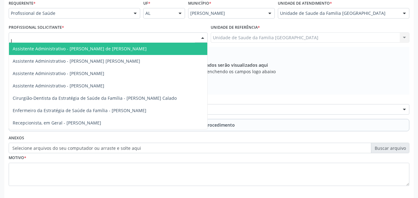
type input "JE"
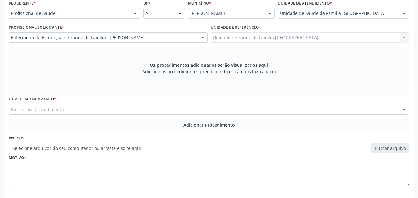
click at [69, 109] on div "Buscar por procedimento" at bounding box center [209, 109] width 401 height 11
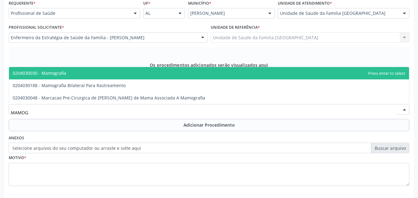
type input "MAMOGR"
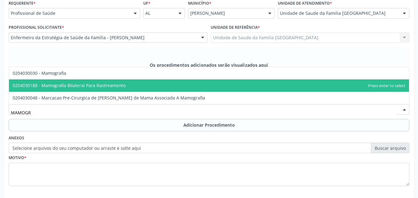
click at [74, 90] on span "0204030188 - Mamografia Bilateral Para Rastreamento" at bounding box center [209, 86] width 400 height 12
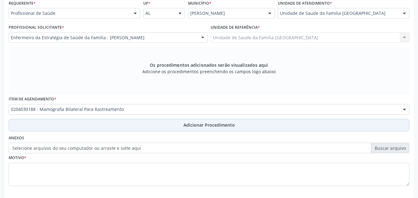
click at [88, 127] on button "Adicionar Procedimento" at bounding box center [209, 125] width 401 height 12
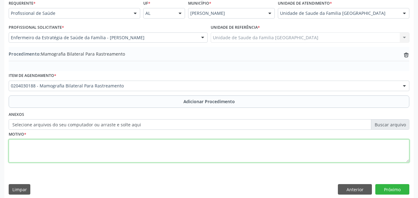
click at [92, 152] on textarea at bounding box center [209, 152] width 401 height 24
type textarea "RASTREAMENTO."
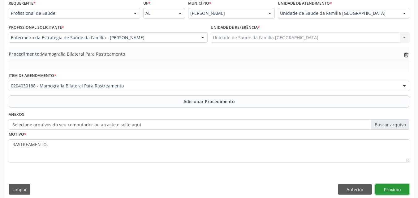
click at [395, 190] on button "Próximo" at bounding box center [393, 190] width 34 height 11
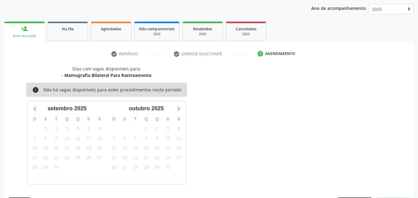
scroll to position [98, 0]
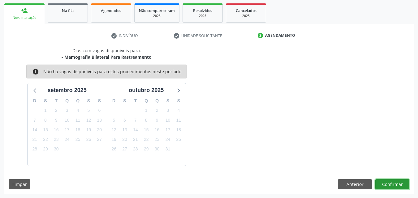
click at [394, 185] on button "Confirmar" at bounding box center [393, 185] width 34 height 11
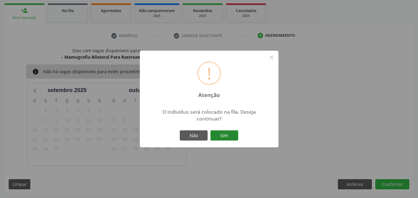
click at [215, 134] on button "Sim" at bounding box center [225, 136] width 28 height 11
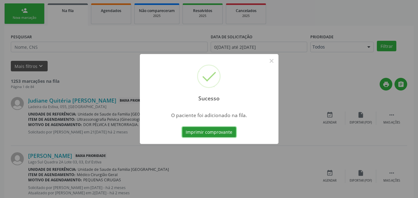
scroll to position [15, 0]
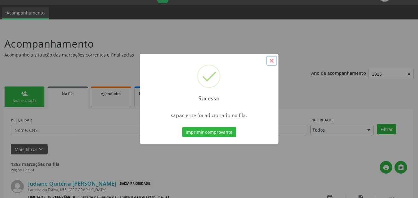
click at [272, 60] on button "×" at bounding box center [272, 61] width 11 height 11
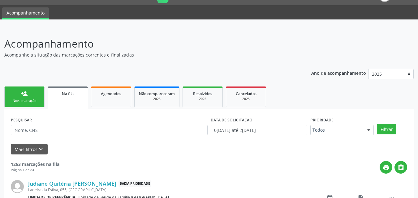
click at [19, 97] on link "person_add Nova marcação" at bounding box center [24, 97] width 40 height 21
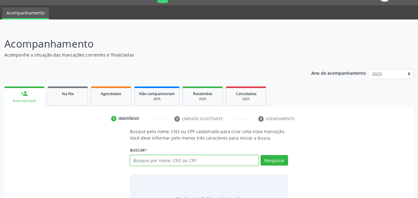
click at [139, 159] on input "text" at bounding box center [194, 160] width 129 height 11
type input "70200234932684"
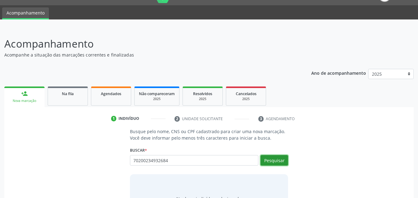
click at [269, 159] on button "Pesquisar" at bounding box center [275, 160] width 28 height 11
type input "70200234932684"
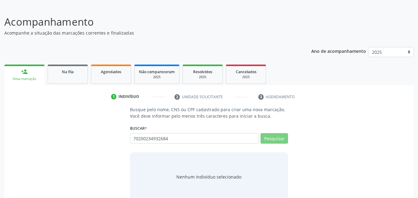
scroll to position [49, 0]
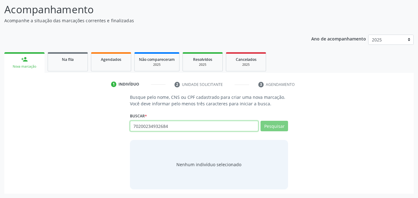
drag, startPoint x: 179, startPoint y: 129, endPoint x: 87, endPoint y: 127, distance: 91.7
click at [89, 127] on div "Busque pelo nome, CNS ou CPF cadastrado para criar uma nova marcação. Você deve…" at bounding box center [209, 141] width 401 height 95
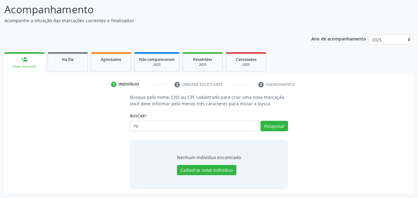
type input "7"
type input "GEDALVA MARIA DA SILVA SANTOS"
click at [276, 132] on div "Pesquisar" at bounding box center [274, 128] width 30 height 15
click at [276, 128] on button "Pesquisar" at bounding box center [275, 126] width 28 height 11
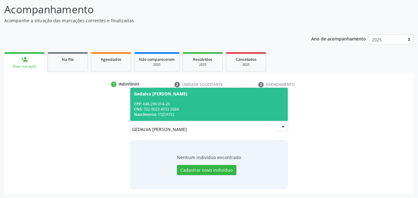
click at [205, 108] on div "CNS: 702 0023 4933 2684" at bounding box center [209, 109] width 150 height 5
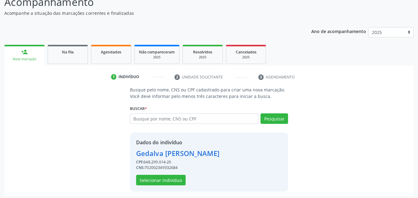
scroll to position [59, 0]
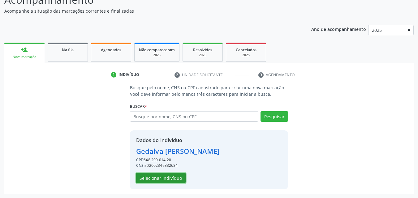
click at [153, 180] on button "Selecionar indivíduo" at bounding box center [161, 178] width 50 height 11
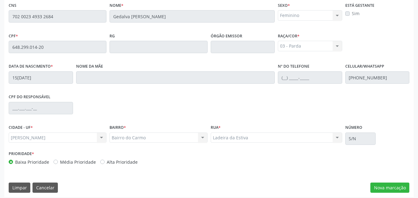
scroll to position [164, 0]
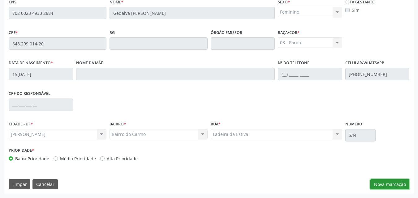
click at [404, 185] on button "Nova marcação" at bounding box center [390, 185] width 39 height 11
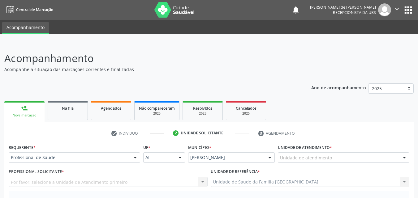
scroll to position [145, 0]
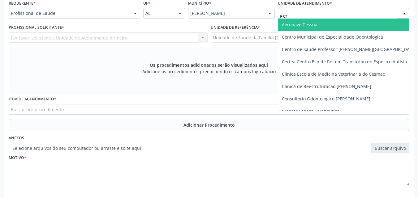
type input "ESTIV"
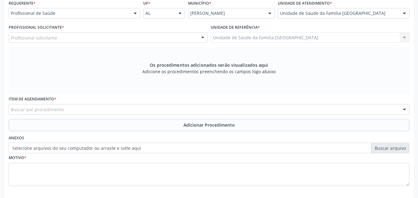
click at [60, 39] on div "Profissional solicitante" at bounding box center [108, 38] width 199 height 11
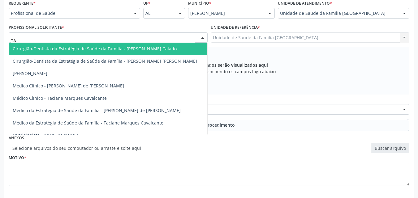
type input "TAC"
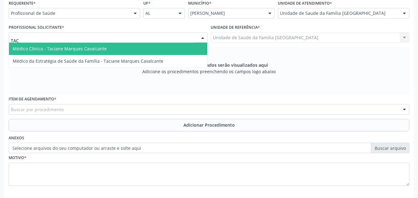
click at [62, 49] on span "Médico Clínico - Taciane Marques Cavalcante" at bounding box center [60, 49] width 94 height 6
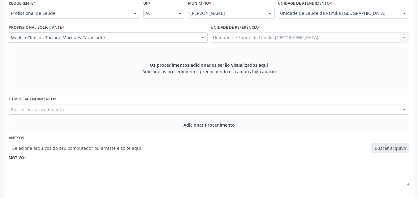
click at [71, 111] on div "Buscar por procedimento" at bounding box center [209, 109] width 401 height 11
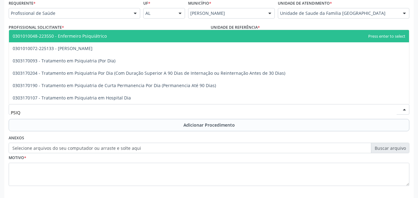
type input "PSIQU"
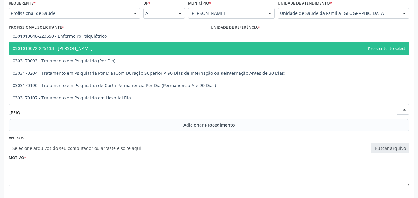
click at [95, 51] on span "0301010072-225133 - [PERSON_NAME]" at bounding box center [209, 48] width 400 height 12
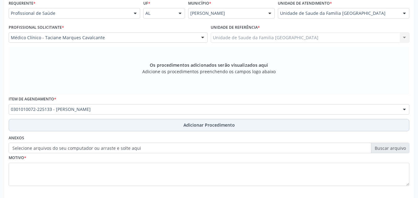
click at [117, 127] on button "Adicionar Procedimento" at bounding box center [209, 125] width 401 height 12
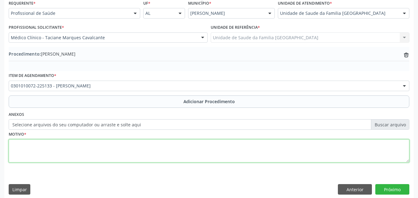
click at [129, 154] on textarea at bounding box center [209, 152] width 401 height 24
type textarea "TOC E HUMOR DEPRIMIDO."
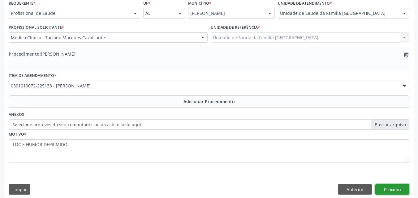
click at [397, 187] on button "Próximo" at bounding box center [393, 190] width 34 height 11
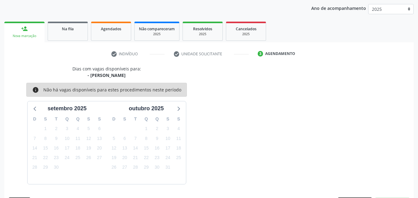
scroll to position [98, 0]
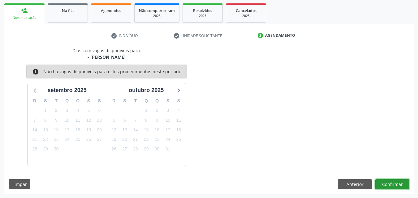
click at [385, 186] on button "Confirmar" at bounding box center [393, 185] width 34 height 11
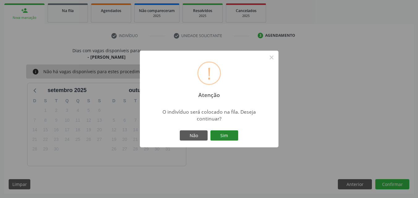
click at [219, 135] on button "Sim" at bounding box center [225, 136] width 28 height 11
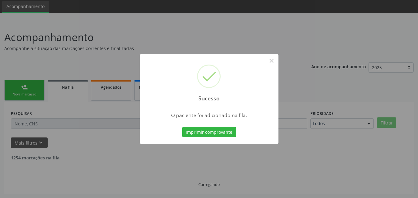
scroll to position [15, 0]
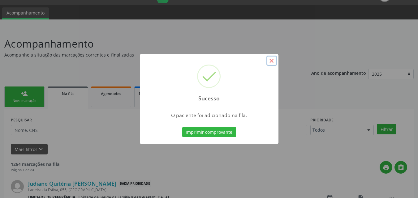
click at [274, 60] on button "×" at bounding box center [272, 61] width 11 height 11
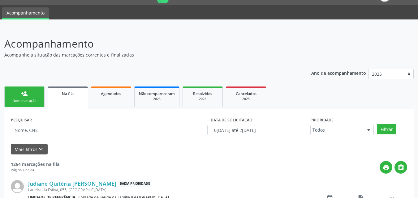
click at [27, 100] on div "Nova marcação" at bounding box center [24, 101] width 31 height 5
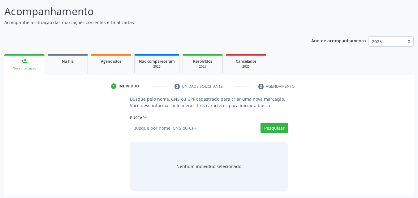
scroll to position [49, 0]
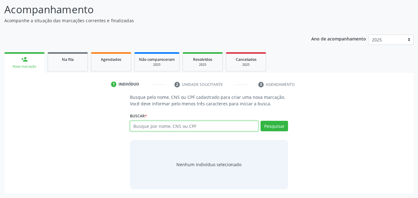
click at [148, 127] on input "text" at bounding box center [194, 126] width 129 height 11
type input "25250590420"
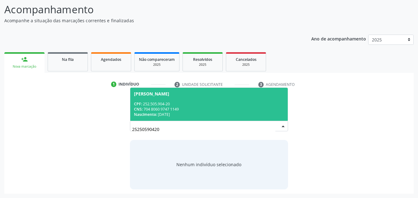
click at [220, 111] on div "CNS: 704 8060 9747 1149" at bounding box center [209, 109] width 150 height 5
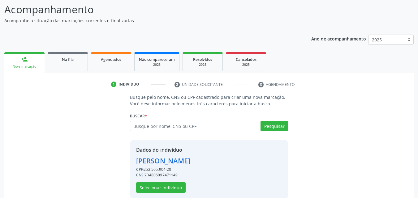
scroll to position [59, 0]
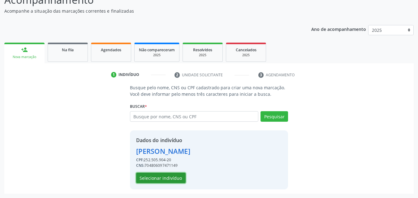
click at [144, 178] on button "Selecionar indivíduo" at bounding box center [161, 178] width 50 height 11
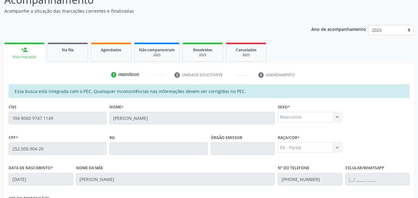
scroll to position [164, 0]
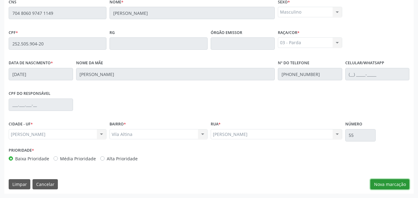
click at [381, 184] on button "Nova marcação" at bounding box center [390, 185] width 39 height 11
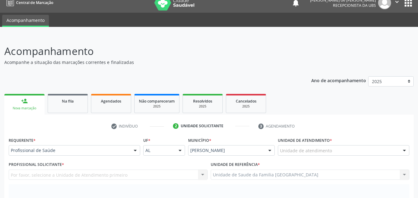
scroll to position [0, 0]
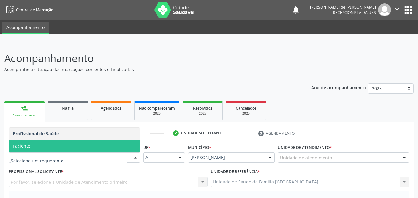
click at [39, 149] on span "Paciente" at bounding box center [74, 146] width 131 height 12
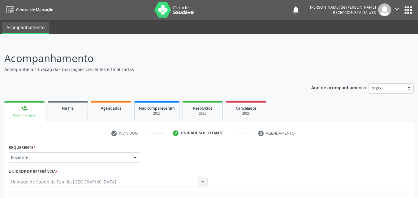
scroll to position [145, 0]
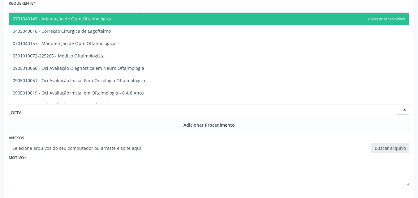
type input "OFTAL"
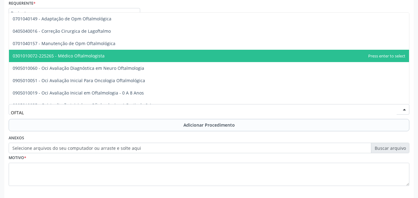
click at [69, 56] on span "0301010072-225265 - Médico Oftalmologista" at bounding box center [59, 56] width 92 height 6
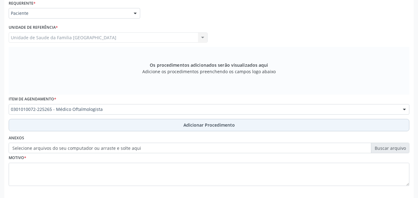
click at [60, 127] on button "Adicionar Procedimento" at bounding box center [209, 125] width 401 height 12
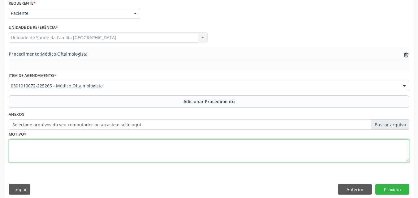
click at [58, 156] on textarea at bounding box center [209, 152] width 401 height 24
type textarea "R"
type textarea "AVALIAÇÃO."
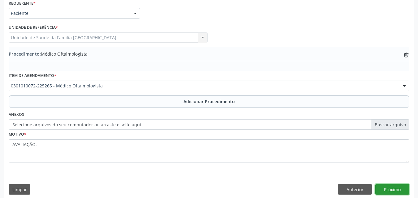
click at [383, 189] on button "Próximo" at bounding box center [393, 190] width 34 height 11
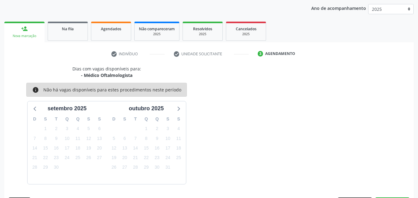
scroll to position [98, 0]
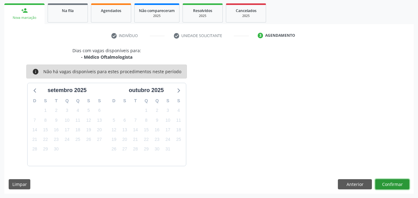
click at [395, 186] on button "Confirmar" at bounding box center [393, 185] width 34 height 11
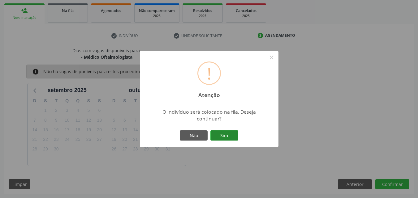
click at [227, 133] on button "Sim" at bounding box center [225, 136] width 28 height 11
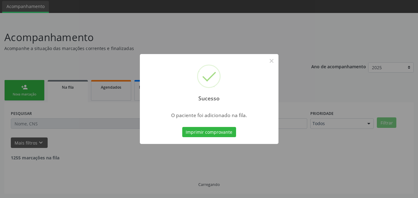
scroll to position [15, 0]
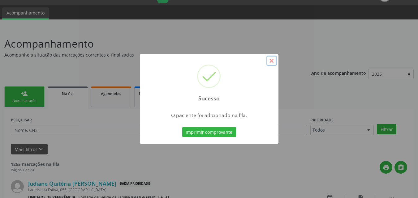
click at [272, 60] on button "×" at bounding box center [272, 61] width 11 height 11
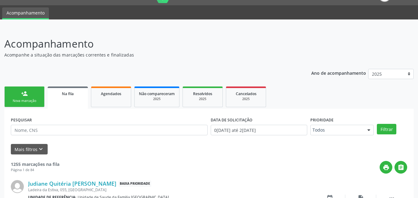
click at [17, 91] on link "person_add Nova marcação" at bounding box center [24, 97] width 40 height 21
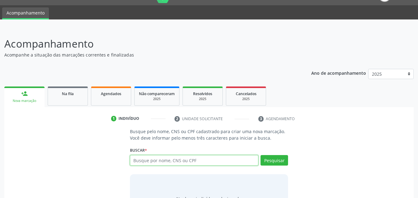
click at [178, 162] on input "text" at bounding box center [194, 160] width 129 height 11
type input "7020093202226483"
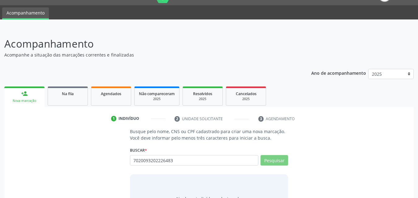
scroll to position [49, 0]
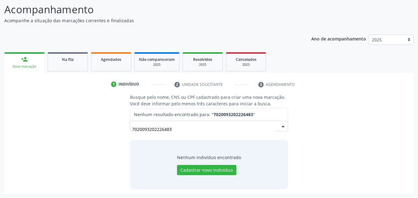
drag, startPoint x: 188, startPoint y: 132, endPoint x: 69, endPoint y: 121, distance: 119.4
click at [72, 122] on div "Busque pelo nome, CNS ou CPF cadastrado para criar uma nova marcação. Você deve…" at bounding box center [209, 141] width 401 height 95
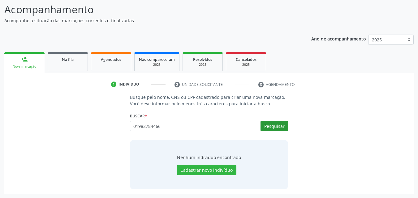
type input "01982784466"
click at [277, 123] on button "Pesquisar" at bounding box center [275, 126] width 28 height 11
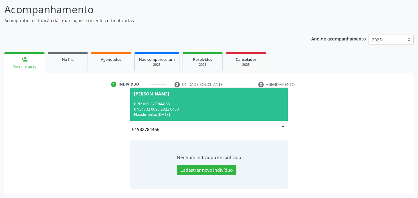
click at [194, 111] on div "CNS: 702 0093 2022 6483" at bounding box center [209, 109] width 150 height 5
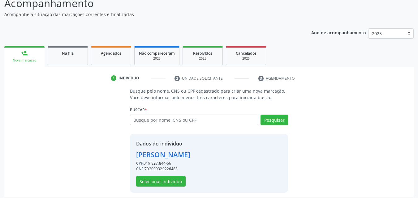
scroll to position [59, 0]
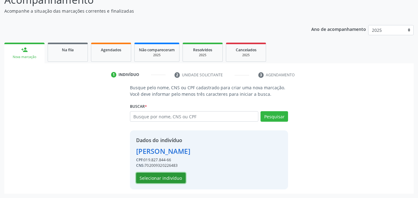
click at [180, 178] on button "Selecionar indivíduo" at bounding box center [161, 178] width 50 height 11
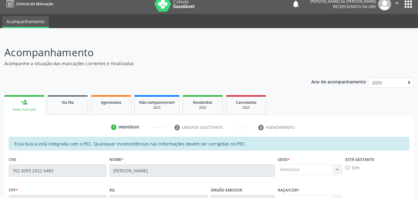
scroll to position [0, 0]
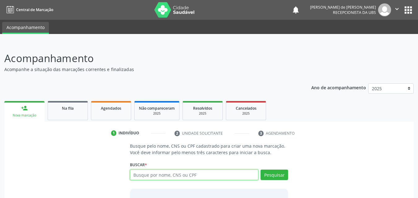
click at [168, 176] on input "text" at bounding box center [194, 175] width 129 height 11
type input "m"
type input "702401566716427"
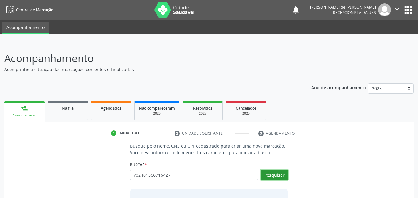
click at [266, 172] on button "Pesquisar" at bounding box center [275, 175] width 28 height 11
type input "702401566716427"
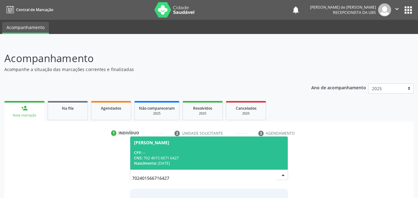
click at [182, 146] on span "[PERSON_NAME] CPF: -- CNS: 702 4015 6671 6427 Nascimento: [DATE]" at bounding box center [209, 153] width 158 height 33
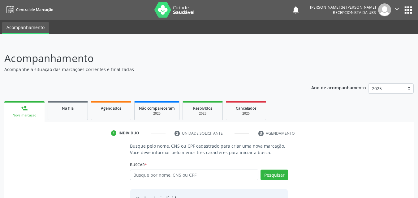
scroll to position [59, 0]
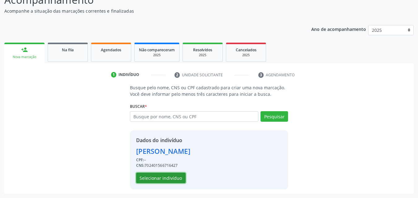
click at [154, 180] on button "Selecionar indivíduo" at bounding box center [161, 178] width 50 height 11
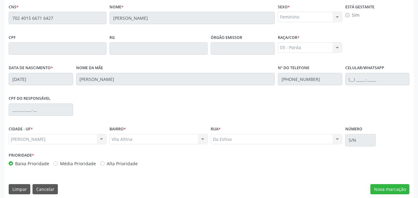
scroll to position [164, 0]
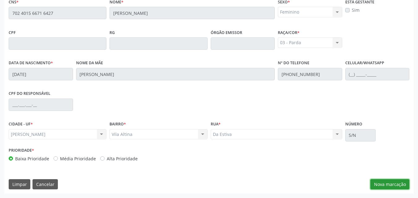
click at [378, 184] on button "Nova marcação" at bounding box center [390, 185] width 39 height 11
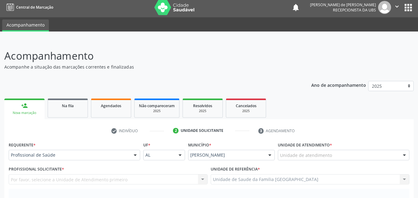
scroll to position [0, 0]
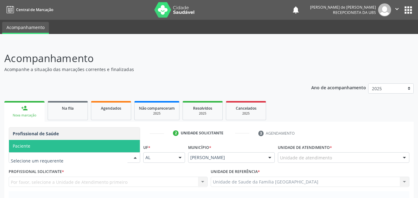
click at [43, 148] on span "Paciente" at bounding box center [74, 146] width 131 height 12
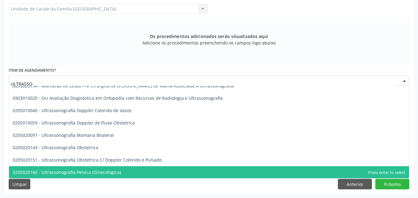
scroll to position [43, 0]
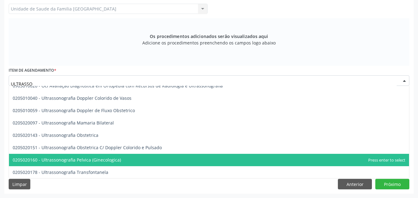
type input "ULTRASSO"
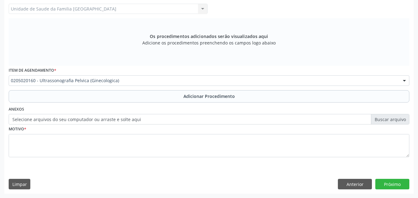
scroll to position [0, 0]
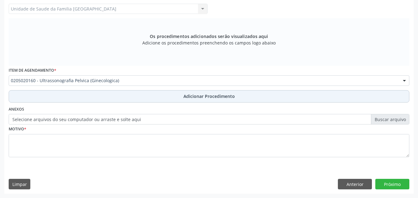
click at [65, 93] on button "Adicionar Procedimento" at bounding box center [209, 96] width 401 height 12
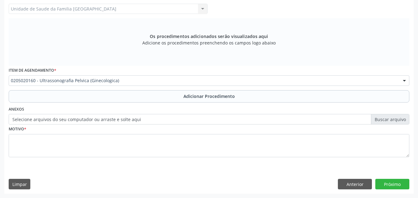
scroll to position [150, 0]
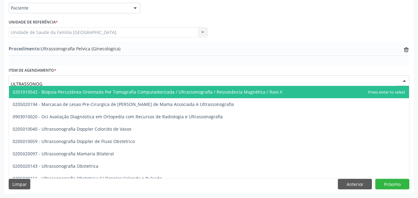
type input "ULTRASSONOGR"
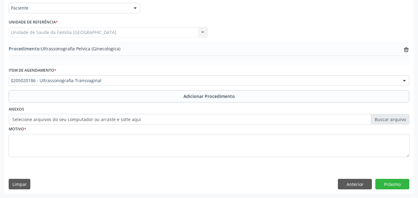
scroll to position [0, 0]
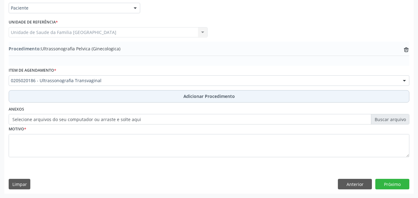
click at [76, 101] on button "Adicionar Procedimento" at bounding box center [209, 96] width 401 height 12
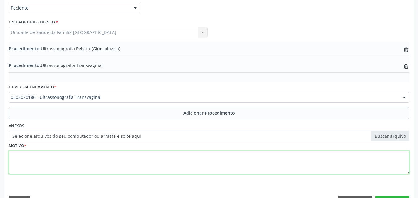
click at [79, 162] on textarea at bounding box center [209, 163] width 401 height 24
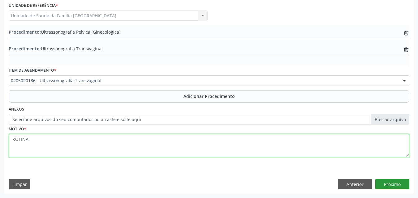
type textarea "ROTINA."
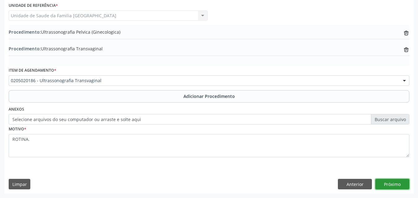
click at [391, 184] on button "Próximo" at bounding box center [393, 184] width 34 height 11
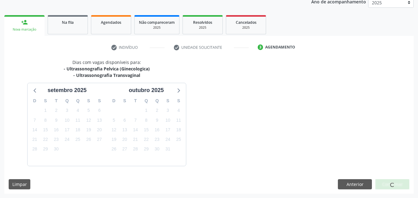
scroll to position [104, 0]
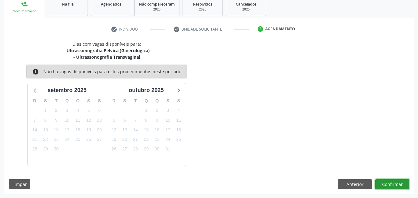
click at [391, 184] on button "Confirmar" at bounding box center [393, 185] width 34 height 11
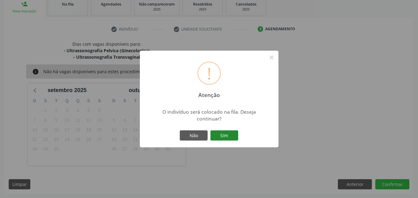
click at [223, 139] on button "Sim" at bounding box center [225, 136] width 28 height 11
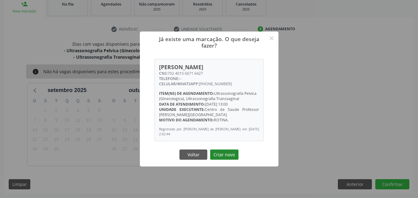
click at [223, 156] on button "Criar novo" at bounding box center [224, 155] width 28 height 11
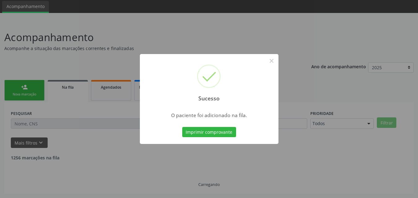
scroll to position [15, 0]
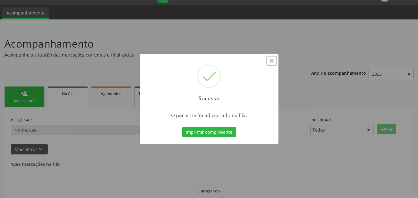
click at [273, 61] on button "×" at bounding box center [272, 61] width 11 height 11
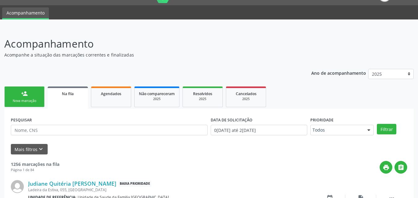
click at [20, 94] on link "person_add Nova marcação" at bounding box center [24, 97] width 40 height 21
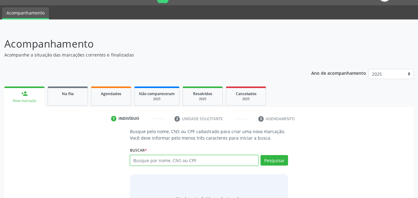
click at [165, 163] on input "text" at bounding box center [194, 160] width 129 height 11
type input "09379544464"
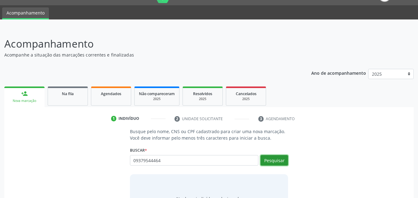
click at [268, 160] on button "Pesquisar" at bounding box center [275, 160] width 28 height 11
type input "09379544464"
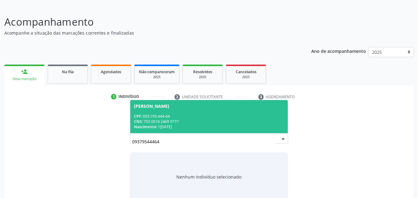
scroll to position [49, 0]
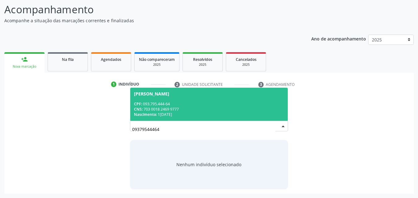
click at [161, 102] on div "CPF: 093.795.444-64" at bounding box center [209, 104] width 150 height 5
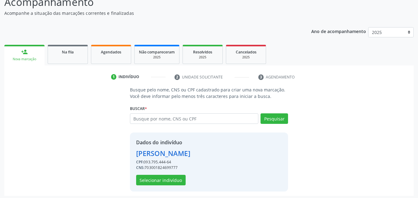
scroll to position [59, 0]
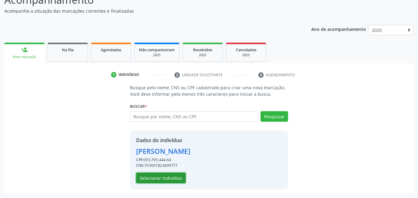
click at [176, 177] on button "Selecionar indivíduo" at bounding box center [161, 178] width 50 height 11
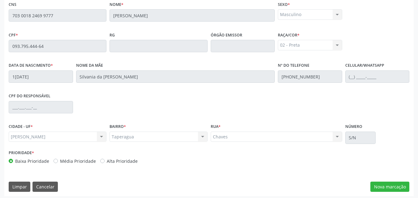
scroll to position [164, 0]
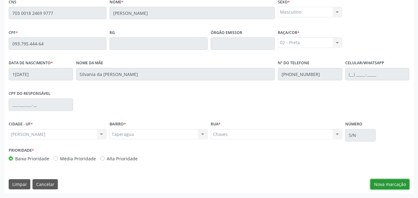
click at [392, 184] on button "Nova marcação" at bounding box center [390, 185] width 39 height 11
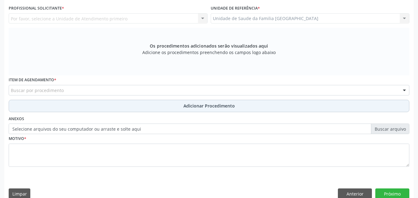
scroll to position [19, 0]
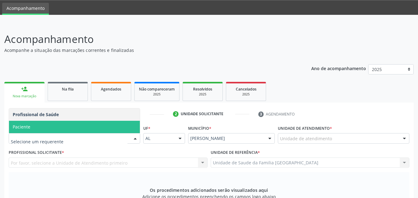
click at [30, 126] on span "Paciente" at bounding box center [22, 127] width 18 height 6
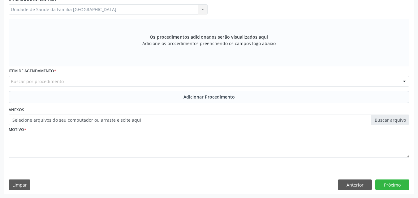
scroll to position [173, 0]
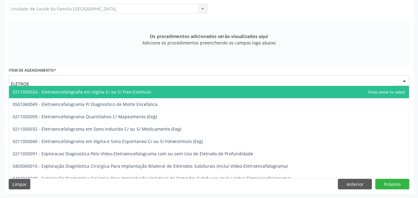
type input "ELETROEN"
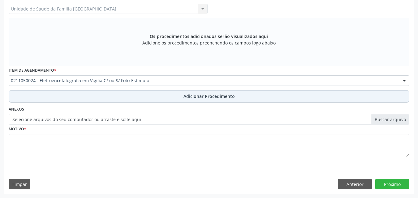
click at [67, 99] on button "Adicionar Procedimento" at bounding box center [209, 96] width 401 height 12
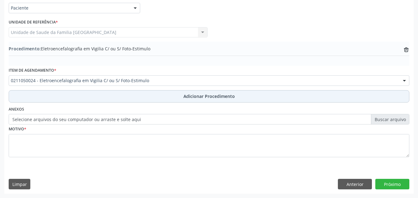
scroll to position [150, 0]
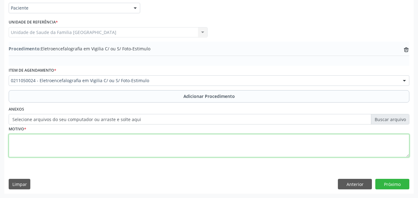
click at [84, 146] on textarea at bounding box center [209, 146] width 401 height 24
type textarea "EPILEPSIA."
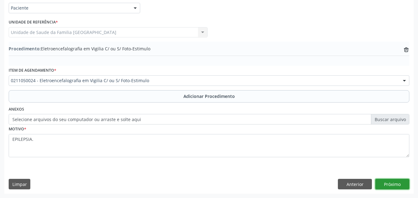
click at [400, 184] on button "Próximo" at bounding box center [393, 184] width 34 height 11
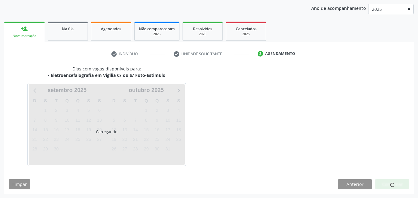
scroll to position [98, 0]
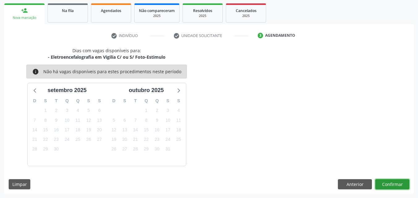
click at [400, 184] on button "Confirmar" at bounding box center [393, 185] width 34 height 11
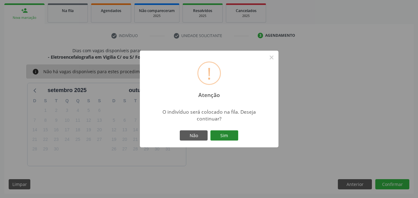
click at [220, 135] on button "Sim" at bounding box center [225, 136] width 28 height 11
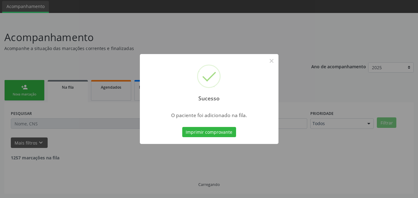
scroll to position [15, 0]
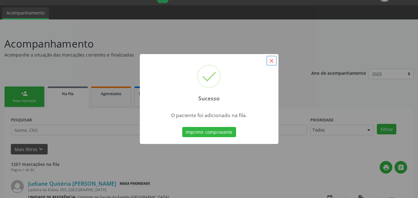
click at [271, 60] on button "×" at bounding box center [272, 61] width 11 height 11
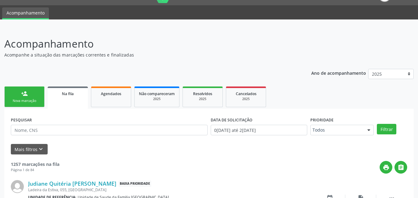
click at [35, 94] on link "person_add Nova marcação" at bounding box center [24, 97] width 40 height 21
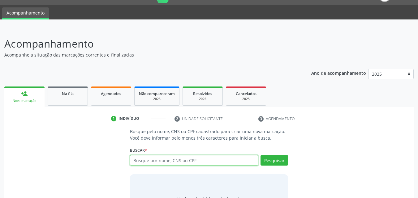
click at [151, 163] on input "text" at bounding box center [194, 160] width 129 height 11
type input "703001824699777"
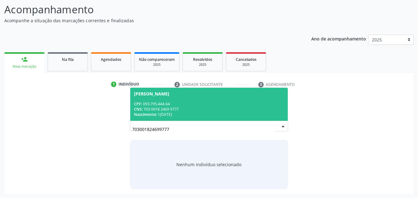
click at [168, 98] on span "[PERSON_NAME] CPF: 093.795.444-64 CNS: 703 0018 2469 9777 Nascimento: 1[DATE]" at bounding box center [209, 104] width 158 height 33
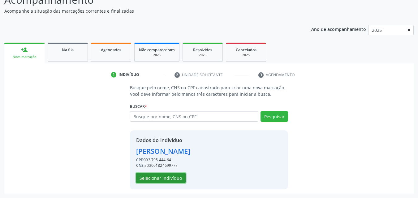
click at [156, 179] on button "Selecionar indivíduo" at bounding box center [161, 178] width 50 height 11
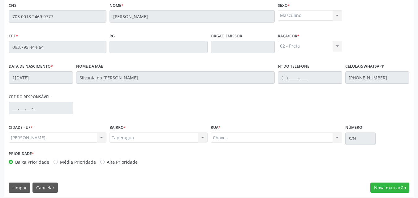
scroll to position [164, 0]
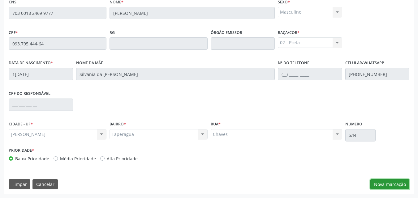
click at [381, 187] on button "Nova marcação" at bounding box center [390, 185] width 39 height 11
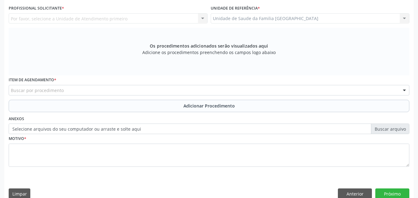
scroll to position [0, 0]
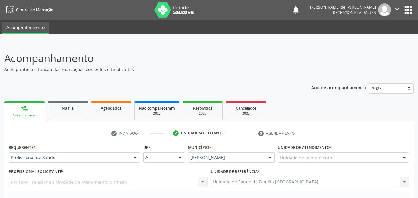
click at [34, 153] on div "Profissional de Saúde Profissional de Saúde Paciente Nenhum resultado encontrad…" at bounding box center [75, 158] width 132 height 11
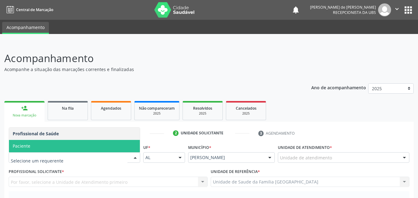
click at [35, 146] on span "Paciente" at bounding box center [74, 146] width 131 height 12
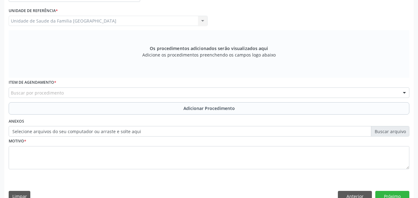
scroll to position [173, 0]
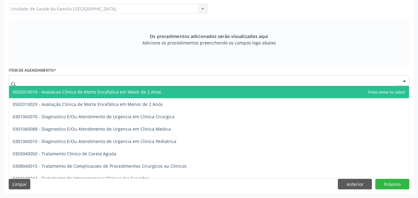
type input "C"
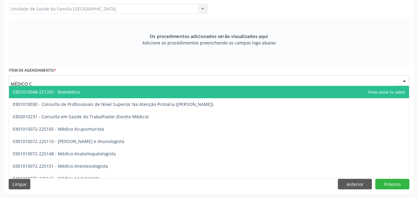
type input "MÉDICO CL"
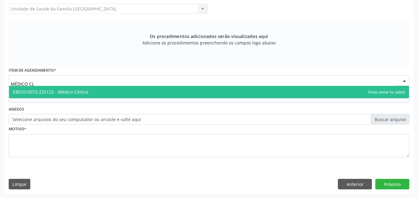
click at [36, 90] on span "0301010072-225125 - Médico Clínico" at bounding box center [51, 92] width 76 height 6
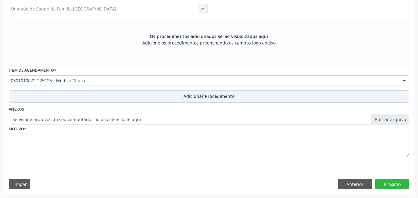
click at [56, 97] on button "Adicionar Procedimento" at bounding box center [209, 96] width 401 height 12
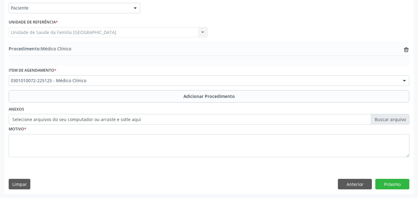
scroll to position [150, 0]
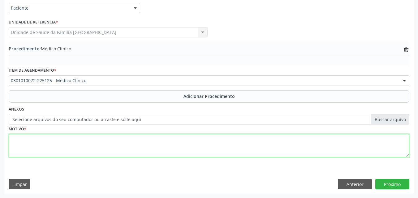
click at [72, 143] on textarea at bounding box center [209, 146] width 401 height 24
click at [73, 144] on textarea at bounding box center [209, 146] width 401 height 24
type textarea "URGENTE."
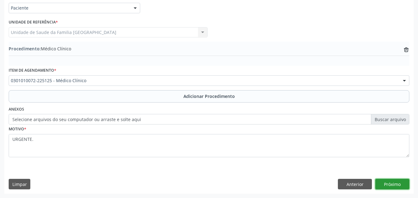
click at [386, 179] on button "Próximo" at bounding box center [393, 184] width 34 height 11
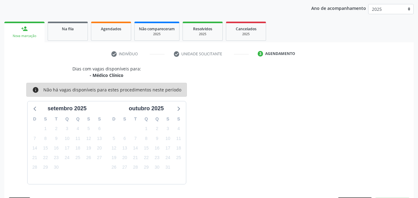
scroll to position [98, 0]
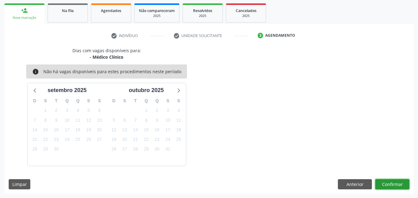
click at [385, 181] on button "Confirmar" at bounding box center [393, 185] width 34 height 11
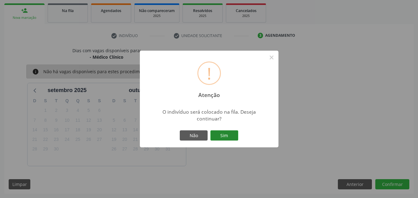
click at [221, 135] on button "Sim" at bounding box center [225, 136] width 28 height 11
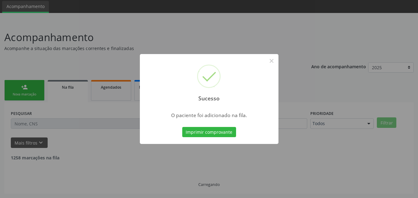
scroll to position [15, 0]
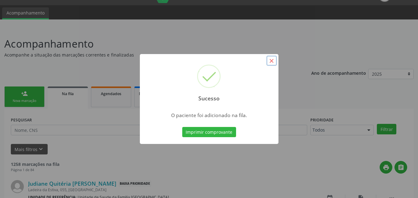
click at [272, 58] on button "×" at bounding box center [272, 61] width 11 height 11
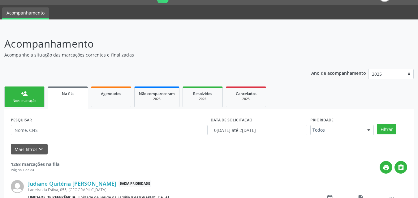
click at [29, 95] on link "person_add Nova marcação" at bounding box center [24, 97] width 40 height 21
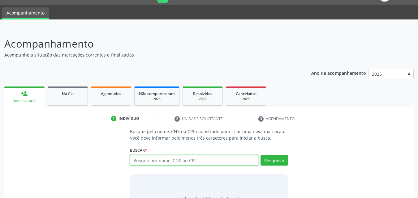
click at [135, 157] on input "text" at bounding box center [194, 160] width 129 height 11
type input "701404617172032"
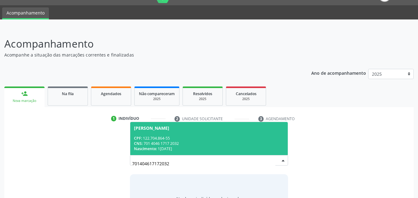
click at [224, 154] on span "[PERSON_NAME] CPF: 122.704.864-55 CNS: 701 4046 1717 2032 Nascimento: 1[DATE]" at bounding box center [209, 138] width 158 height 33
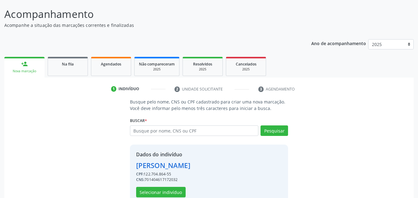
scroll to position [59, 0]
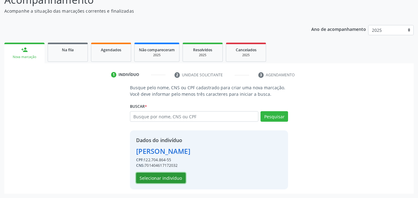
click at [178, 176] on button "Selecionar indivíduo" at bounding box center [161, 178] width 50 height 11
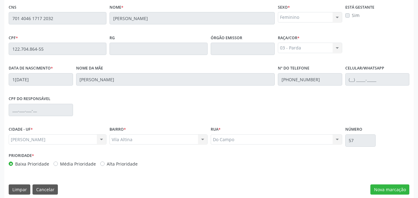
scroll to position [164, 0]
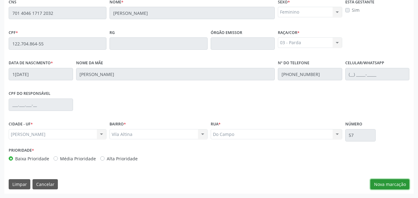
click at [396, 185] on button "Nova marcação" at bounding box center [390, 185] width 39 height 11
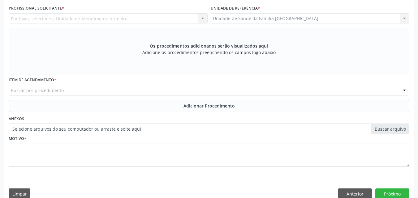
scroll to position [19, 0]
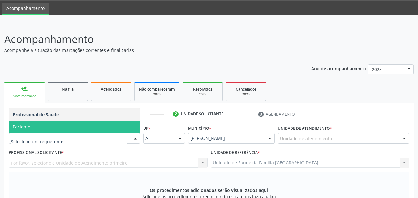
click at [42, 126] on span "Paciente" at bounding box center [74, 127] width 131 height 12
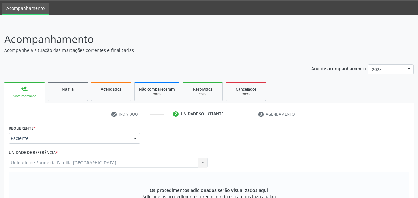
scroll to position [164, 0]
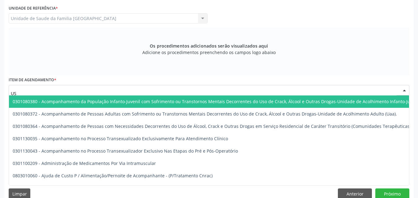
type input "USG"
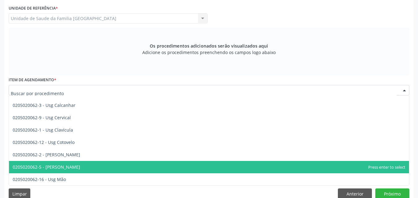
scroll to position [0, 0]
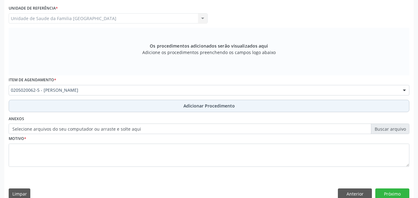
click at [59, 106] on button "Adicionar Procedimento" at bounding box center [209, 106] width 401 height 12
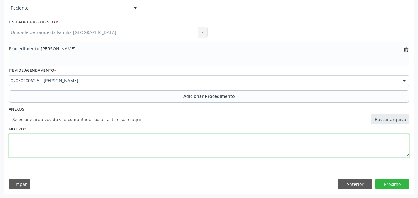
click at [38, 146] on textarea at bounding box center [209, 146] width 401 height 24
type textarea "BILATERAL."
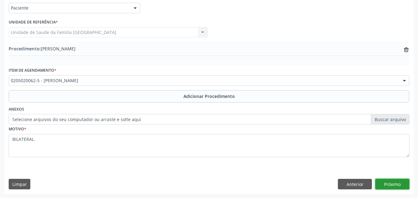
click at [390, 182] on button "Próximo" at bounding box center [393, 184] width 34 height 11
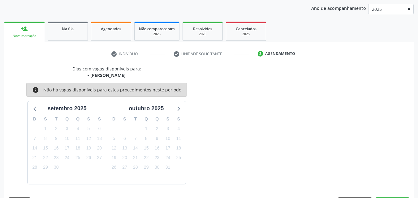
scroll to position [98, 0]
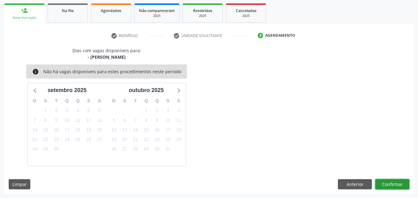
click at [390, 182] on button "Confirmar" at bounding box center [393, 185] width 34 height 11
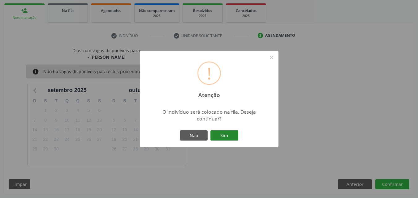
click at [217, 134] on button "Sim" at bounding box center [225, 136] width 28 height 11
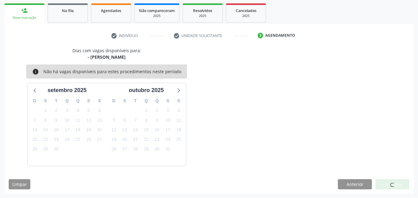
scroll to position [15, 0]
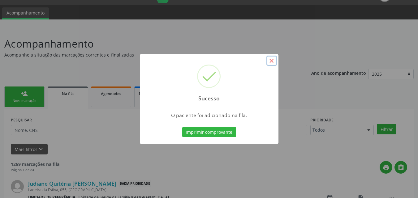
click at [269, 61] on button "×" at bounding box center [272, 61] width 11 height 11
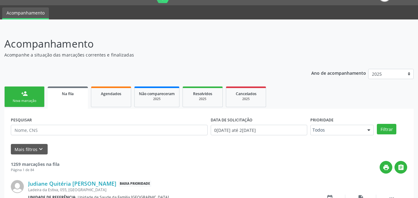
click at [12, 88] on link "person_add Nova marcação" at bounding box center [24, 97] width 40 height 21
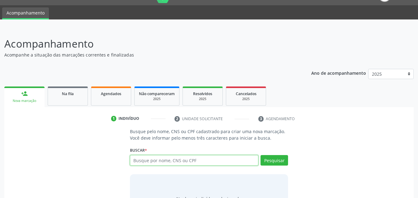
click at [172, 160] on input "text" at bounding box center [194, 160] width 129 height 11
click at [189, 161] on input "7004034" at bounding box center [194, 160] width 129 height 11
type input "700403405851646"
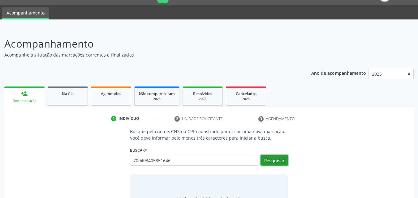
click at [283, 159] on button "Pesquisar" at bounding box center [275, 160] width 28 height 11
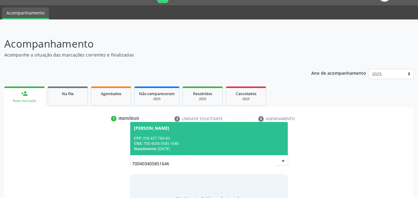
click at [243, 147] on div "Nascimento: 1[DATE]" at bounding box center [209, 148] width 150 height 5
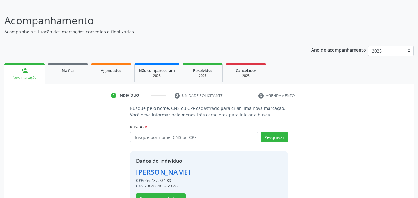
scroll to position [59, 0]
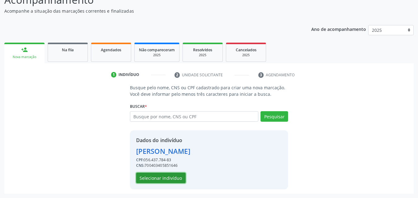
click at [161, 175] on button "Selecionar indivíduo" at bounding box center [161, 178] width 50 height 11
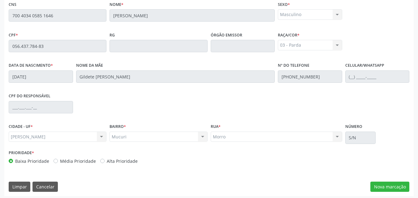
scroll to position [164, 0]
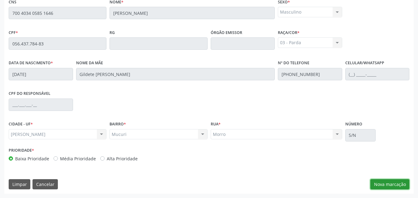
click at [376, 188] on button "Nova marcação" at bounding box center [390, 185] width 39 height 11
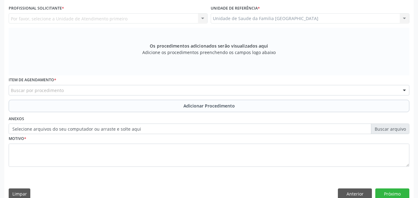
scroll to position [19, 0]
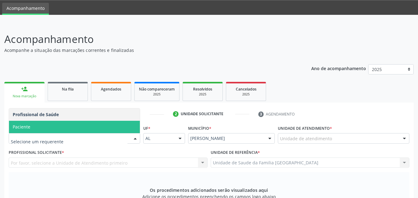
click at [46, 127] on span "Paciente" at bounding box center [74, 127] width 131 height 12
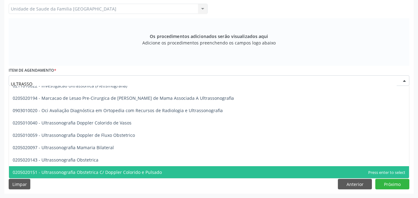
scroll to position [31, 0]
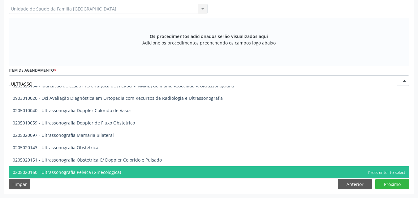
type input "ULTRASSO"
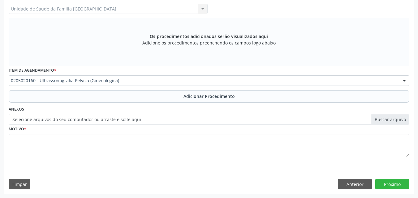
scroll to position [0, 0]
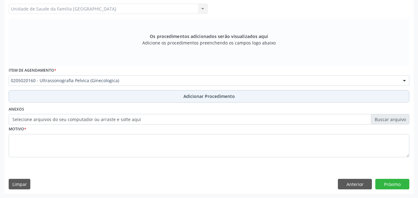
click at [41, 97] on button "Adicionar Procedimento" at bounding box center [209, 96] width 401 height 12
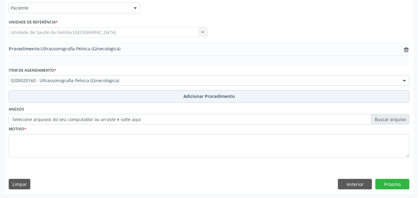
scroll to position [150, 0]
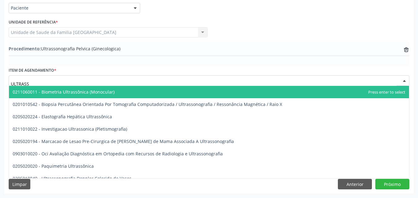
type input "ULTRASSO"
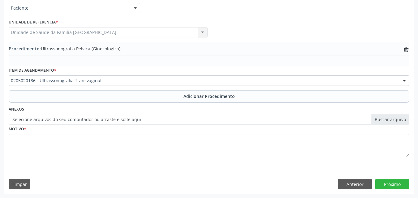
scroll to position [0, 0]
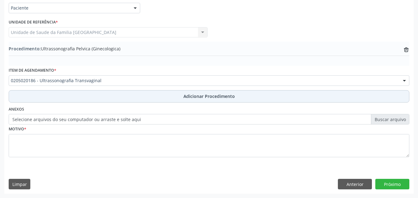
click at [55, 93] on button "Adicionar Procedimento" at bounding box center [209, 96] width 401 height 12
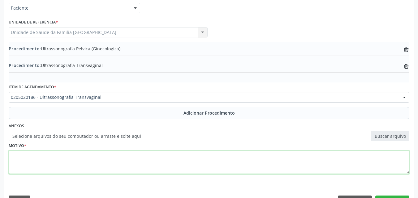
click at [53, 157] on textarea at bounding box center [209, 163] width 401 height 24
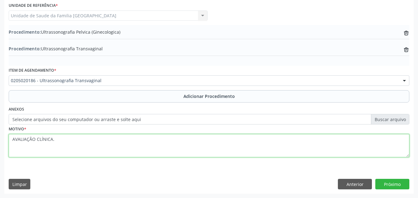
type textarea "AVALIAÇÃO CLÍNICA."
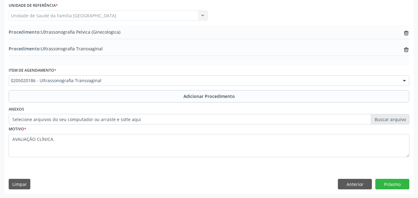
click at [393, 178] on div "Requerente * Paciente Profissional de Saúde Paciente Nenhum resultado encontrad…" at bounding box center [209, 84] width 410 height 217
click at [389, 185] on button "Próximo" at bounding box center [393, 184] width 34 height 11
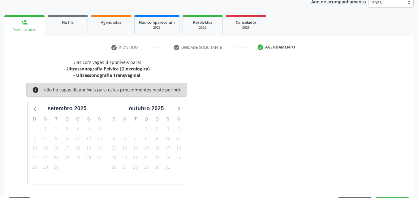
scroll to position [104, 0]
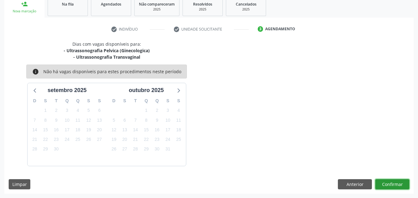
click at [389, 180] on button "Confirmar" at bounding box center [393, 185] width 34 height 11
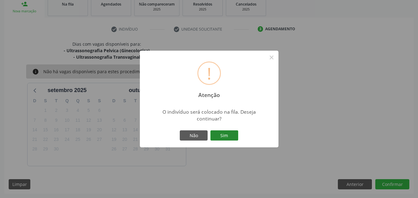
click at [228, 136] on button "Sim" at bounding box center [225, 136] width 28 height 11
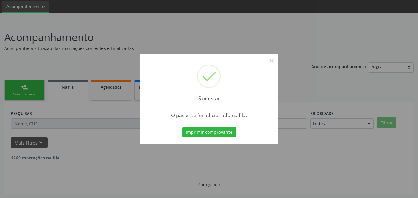
scroll to position [15, 0]
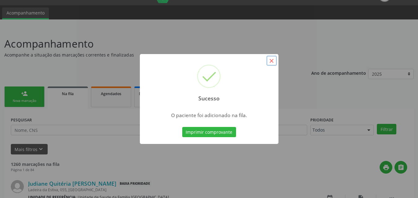
click at [273, 62] on button "×" at bounding box center [272, 61] width 11 height 11
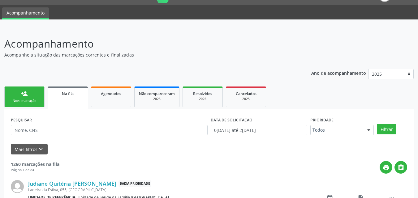
click at [37, 96] on link "person_add Nova marcação" at bounding box center [24, 97] width 40 height 21
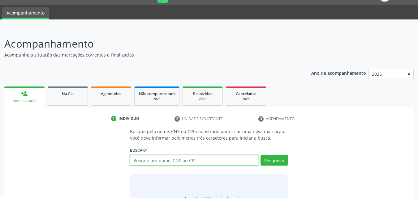
click at [153, 164] on input "text" at bounding box center [194, 160] width 129 height 11
type input "700403405851646"
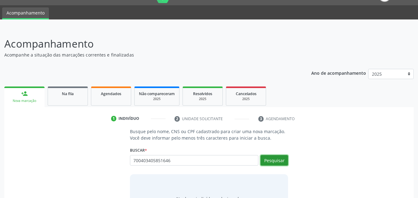
click at [273, 159] on button "Pesquisar" at bounding box center [275, 160] width 28 height 11
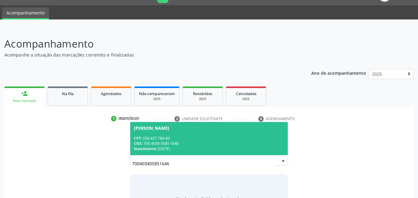
click at [225, 139] on div "CPF: 056.437.784-83" at bounding box center [209, 138] width 150 height 5
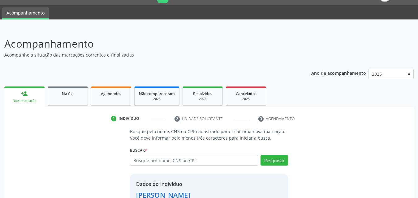
scroll to position [59, 0]
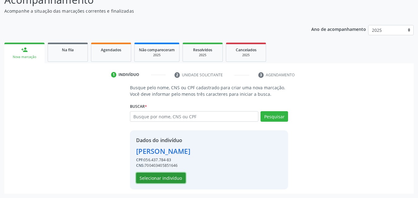
click at [176, 181] on button "Selecionar indivíduo" at bounding box center [161, 178] width 50 height 11
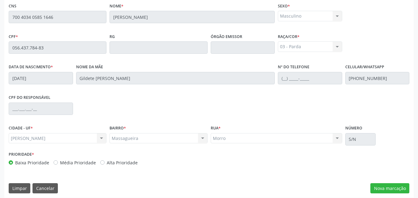
scroll to position [164, 0]
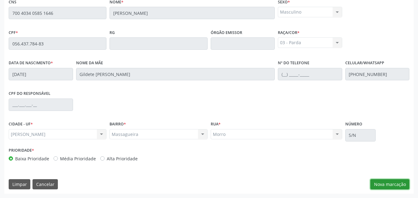
click at [380, 183] on button "Nova marcação" at bounding box center [390, 185] width 39 height 11
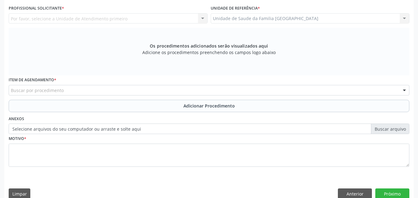
scroll to position [19, 0]
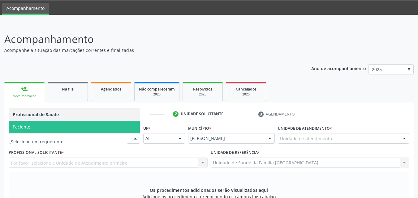
click at [65, 130] on span "Paciente" at bounding box center [74, 127] width 131 height 12
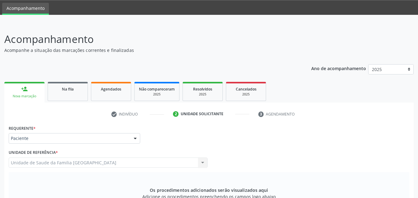
scroll to position [164, 0]
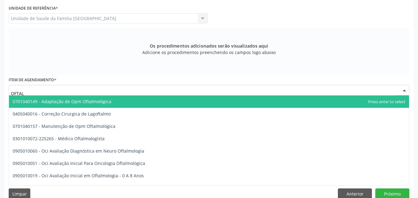
type input "OFTALM"
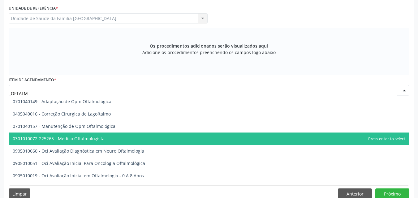
click at [68, 137] on span "0301010072-225265 - Médico Oftalmologista" at bounding box center [59, 139] width 92 height 6
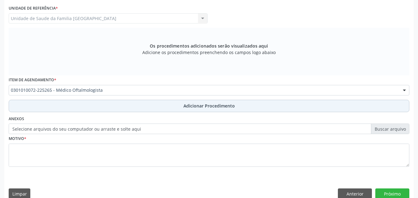
click at [73, 107] on button "Adicionar Procedimento" at bounding box center [209, 106] width 401 height 12
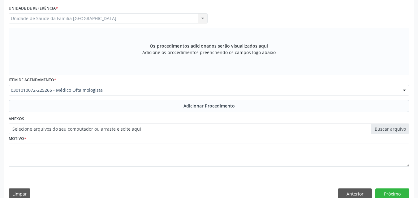
scroll to position [150, 0]
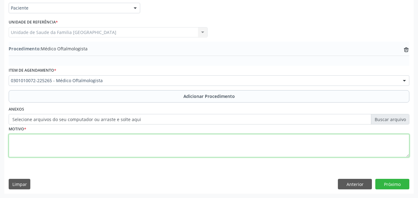
click at [77, 150] on textarea at bounding box center [209, 146] width 401 height 24
type textarea "PRITERIGIO."
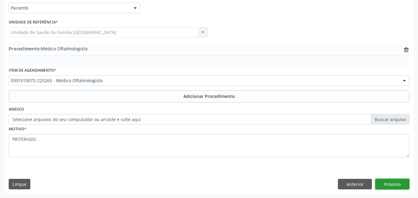
click at [391, 186] on button "Próximo" at bounding box center [393, 184] width 34 height 11
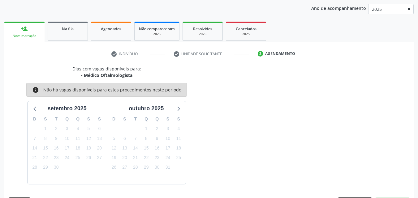
scroll to position [98, 0]
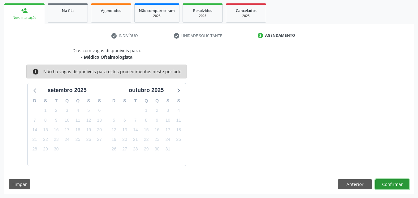
click at [391, 186] on button "Confirmar" at bounding box center [393, 185] width 34 height 11
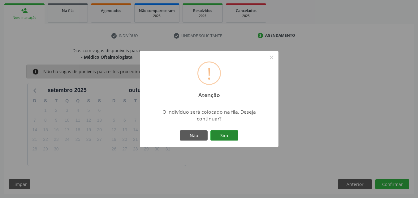
click at [221, 138] on button "Sim" at bounding box center [225, 136] width 28 height 11
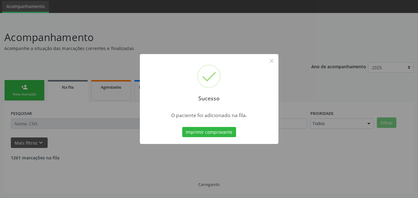
scroll to position [15, 0]
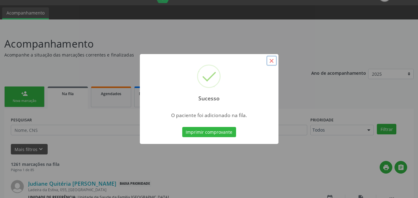
click at [275, 62] on button "×" at bounding box center [272, 61] width 11 height 11
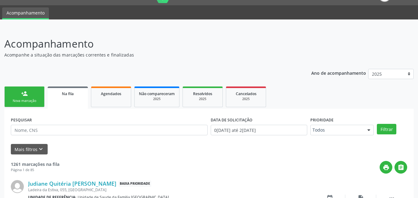
click at [26, 99] on div "Nova marcação" at bounding box center [24, 101] width 31 height 5
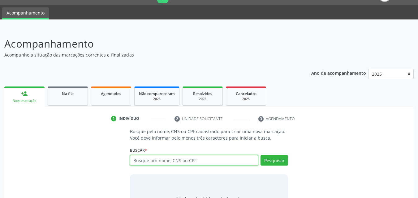
click at [145, 163] on input "text" at bounding box center [194, 160] width 129 height 11
type input "[PERSON_NAME]"
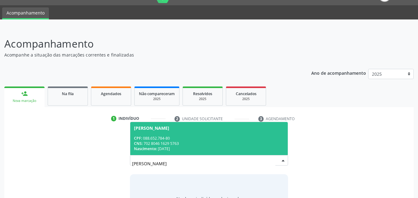
click at [202, 147] on div "Nascimento: 1[DATE]" at bounding box center [209, 148] width 150 height 5
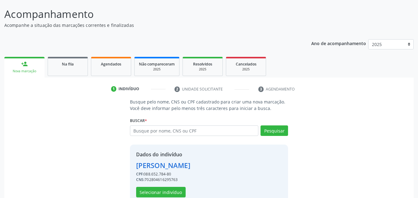
scroll to position [59, 0]
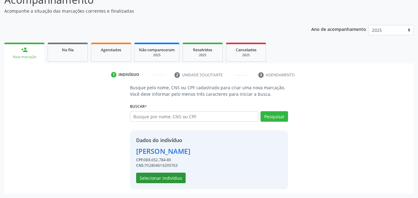
click at [166, 178] on button "Selecionar indivíduo" at bounding box center [161, 178] width 50 height 11
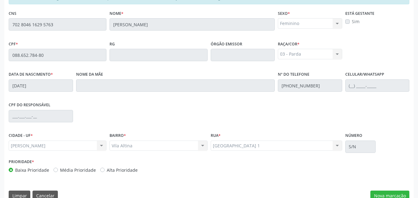
scroll to position [164, 0]
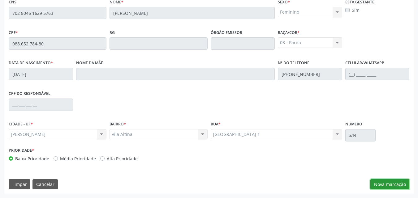
click at [380, 184] on button "Nova marcação" at bounding box center [390, 185] width 39 height 11
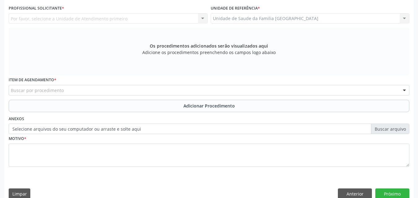
scroll to position [19, 0]
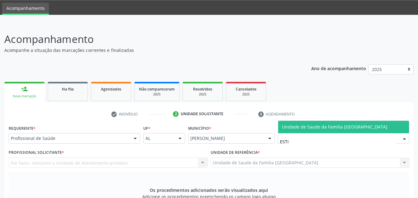
type input "ESTIV"
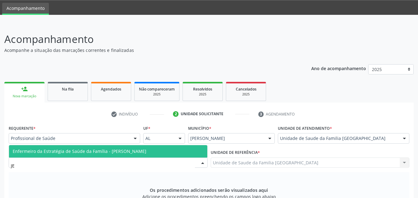
type input "JEA"
click at [83, 150] on span "Enfermeiro da Estratégia de Saúde da Família - [PERSON_NAME]" at bounding box center [80, 152] width 134 height 6
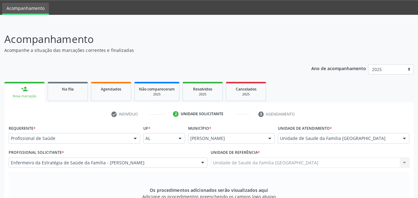
scroll to position [164, 0]
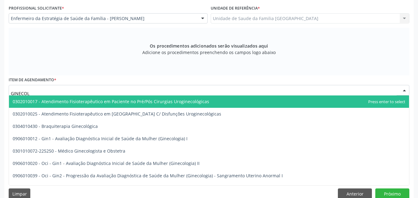
type input "GINECOLO"
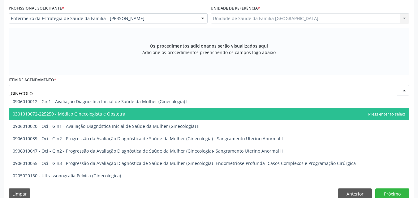
click at [68, 111] on span "0301010072-225250 - Médico Ginecologista e Obstetra" at bounding box center [69, 114] width 113 height 6
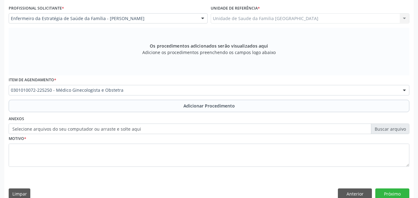
drag, startPoint x: 63, startPoint y: 110, endPoint x: 62, endPoint y: 141, distance: 31.6
click at [63, 110] on button "Adicionar Procedimento" at bounding box center [209, 106] width 401 height 12
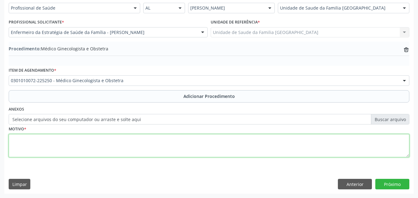
click at [63, 153] on textarea at bounding box center [209, 146] width 401 height 24
type textarea "AVALIAÇÃO CLÍNICA."
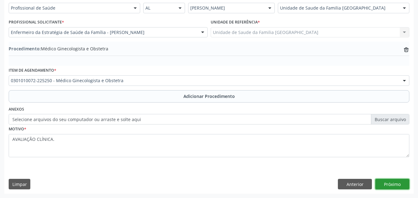
click at [394, 186] on button "Próximo" at bounding box center [393, 184] width 34 height 11
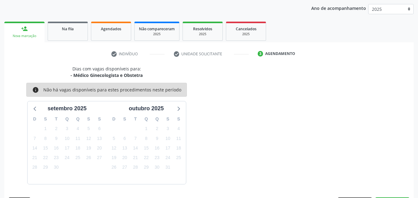
scroll to position [98, 0]
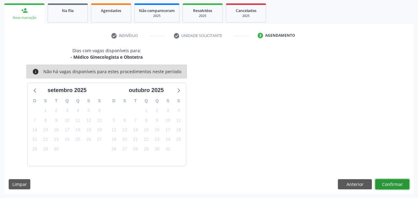
click at [394, 186] on button "Confirmar" at bounding box center [393, 185] width 34 height 11
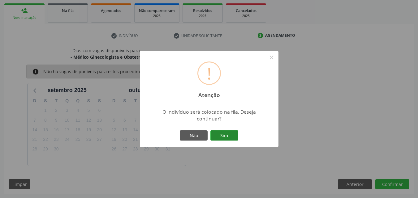
click at [227, 131] on button "Sim" at bounding box center [225, 136] width 28 height 11
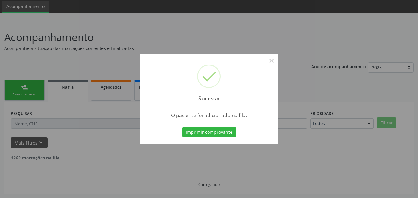
scroll to position [15, 0]
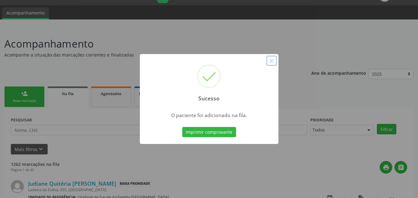
drag, startPoint x: 273, startPoint y: 61, endPoint x: 250, endPoint y: 66, distance: 23.4
click at [272, 61] on button "×" at bounding box center [272, 61] width 11 height 11
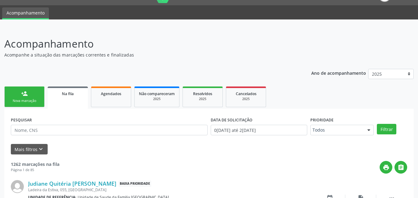
click at [33, 102] on div "Nova marcação" at bounding box center [24, 101] width 31 height 5
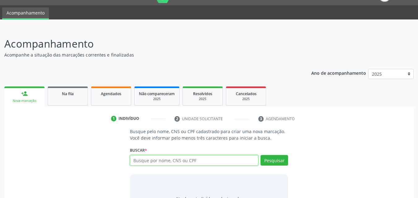
click at [159, 161] on input "text" at bounding box center [194, 160] width 129 height 11
type input "[PERSON_NAME]"
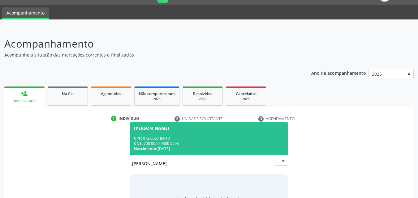
click at [166, 147] on div "Nascimento: 1[DATE]" at bounding box center [209, 148] width 150 height 5
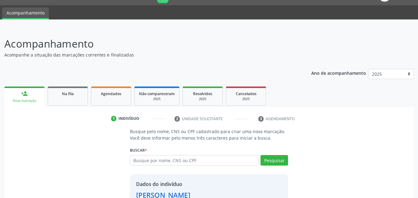
scroll to position [59, 0]
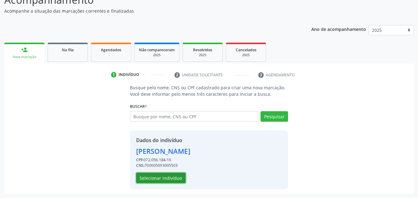
click at [169, 175] on button "Selecionar indivíduo" at bounding box center [161, 178] width 50 height 11
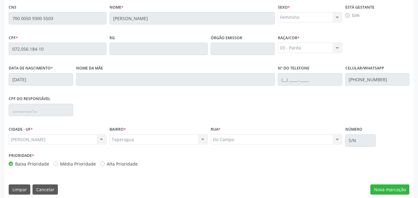
scroll to position [164, 0]
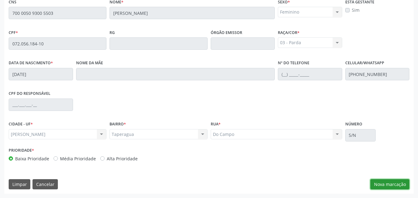
click at [396, 181] on button "Nova marcação" at bounding box center [390, 185] width 39 height 11
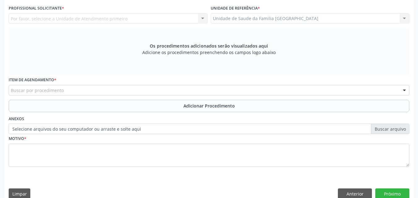
scroll to position [19, 0]
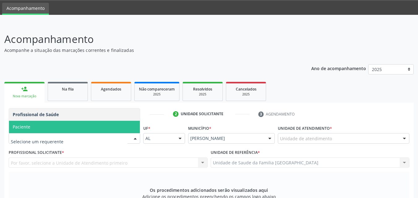
click at [33, 129] on span "Paciente" at bounding box center [74, 127] width 131 height 12
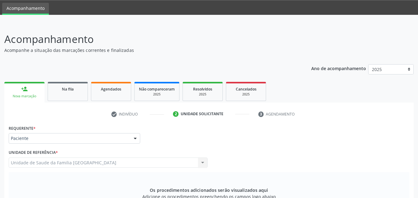
scroll to position [164, 0]
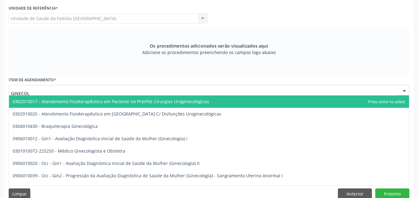
type input "GINECOLO"
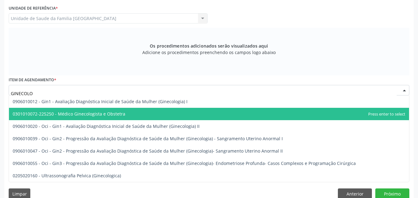
click at [81, 114] on span "0301010072-225250 - Médico Ginecologista e Obstetra" at bounding box center [69, 114] width 113 height 6
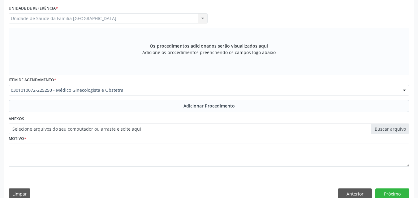
click at [80, 98] on div "Item de agendamento * 0301010072-225250 - Médico Ginecologista e Obstetra 03040…" at bounding box center [209, 88] width 404 height 24
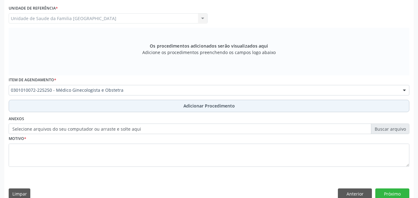
click at [80, 106] on button "Adicionar Procedimento" at bounding box center [209, 106] width 401 height 12
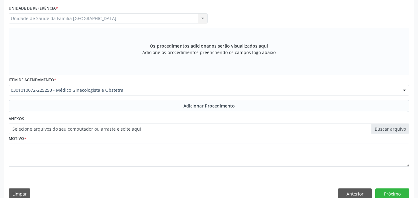
scroll to position [150, 0]
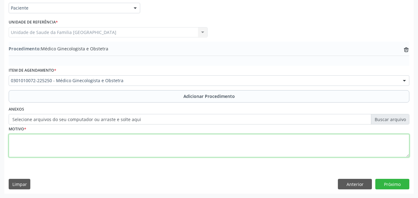
click at [74, 141] on textarea at bounding box center [209, 146] width 401 height 24
type textarea "ENDOMETRIOSE."
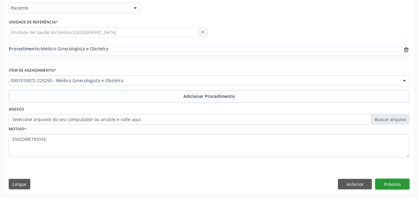
click at [390, 189] on button "Próximo" at bounding box center [393, 184] width 34 height 11
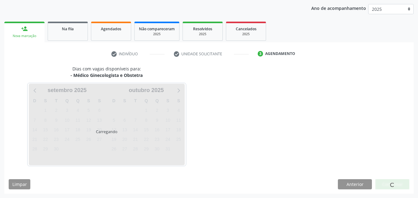
scroll to position [98, 0]
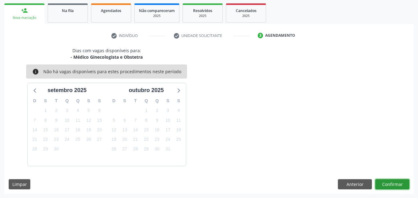
click at [390, 184] on button "Confirmar" at bounding box center [393, 185] width 34 height 11
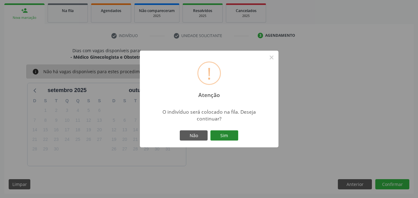
click at [218, 137] on button "Sim" at bounding box center [225, 136] width 28 height 11
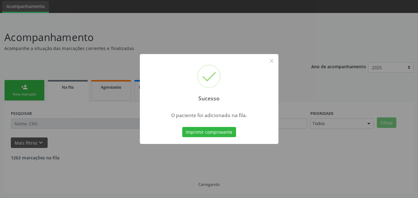
scroll to position [15, 0]
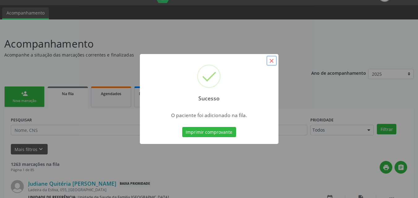
click at [272, 63] on button "×" at bounding box center [272, 61] width 11 height 11
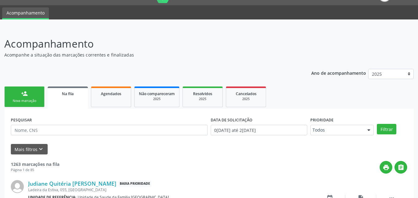
click at [37, 97] on link "person_add Nova marcação" at bounding box center [24, 97] width 40 height 21
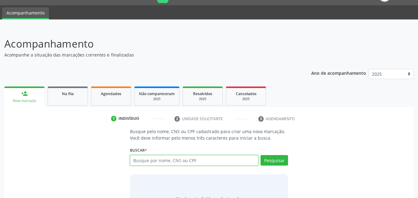
click at [139, 164] on input "text" at bounding box center [194, 160] width 129 height 11
type input "[PERSON_NAME]"
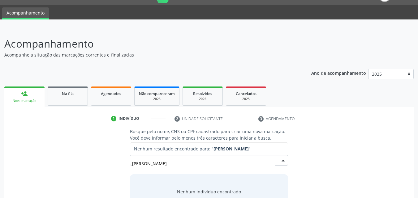
scroll to position [49, 0]
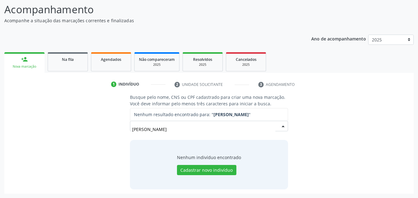
drag, startPoint x: 169, startPoint y: 129, endPoint x: 44, endPoint y: 115, distance: 125.2
click at [85, 128] on div "Busque pelo nome, CNS ou CPF cadastrado para criar uma nova marcação. Você deve…" at bounding box center [209, 141] width 401 height 95
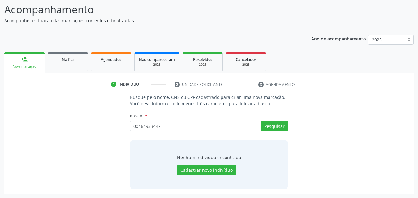
type input "00464933447"
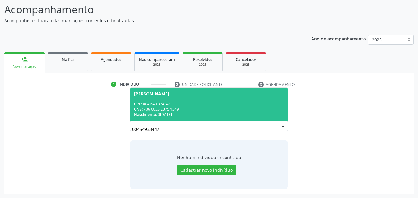
click at [170, 102] on div "CPF: 004.649.334-47" at bounding box center [209, 104] width 150 height 5
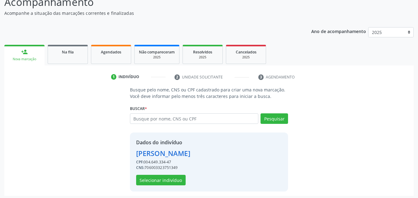
scroll to position [59, 0]
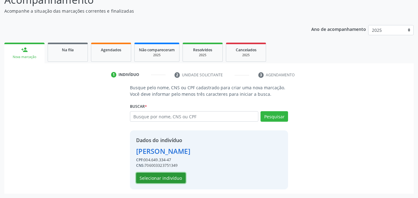
click at [159, 179] on button "Selecionar indivíduo" at bounding box center [161, 178] width 50 height 11
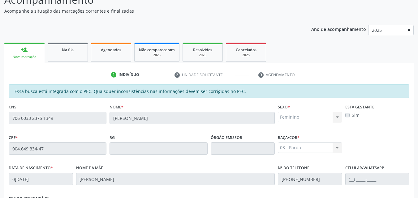
scroll to position [164, 0]
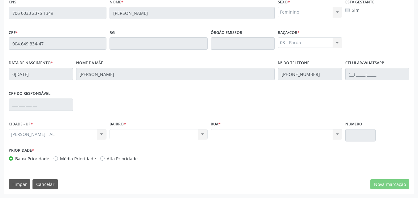
click at [386, 179] on div "Essa busca está integrada com o PEC. Quaisquer inconsistências nas informações …" at bounding box center [209, 86] width 410 height 215
click at [50, 20] on fieldset "CNS 706 0033 2375 1349" at bounding box center [58, 10] width 98 height 26
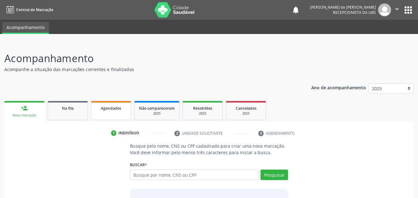
click at [113, 114] on link "Agendados" at bounding box center [111, 110] width 40 height 19
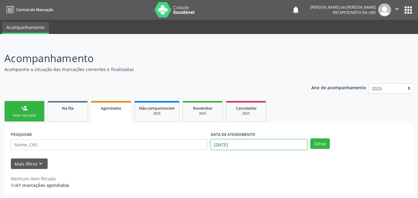
click at [218, 142] on input "22/09/2025" at bounding box center [259, 145] width 97 height 11
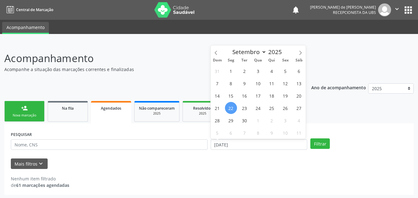
click at [230, 110] on span "22" at bounding box center [231, 108] width 12 height 12
type input "22/09/2025"
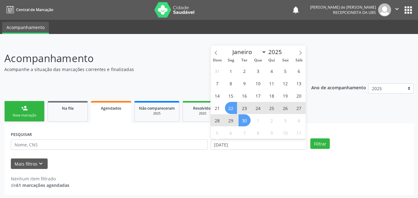
click at [246, 122] on span "30" at bounding box center [245, 121] width 12 height 12
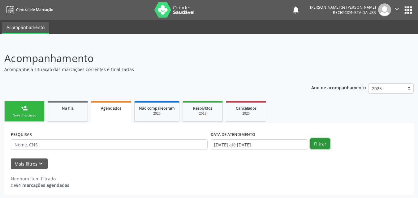
click at [317, 143] on button "Filtrar" at bounding box center [321, 144] width 20 height 11
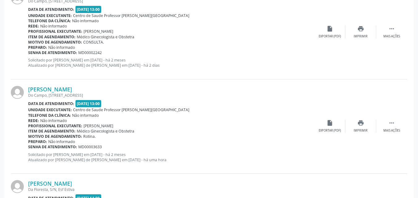
scroll to position [578, 0]
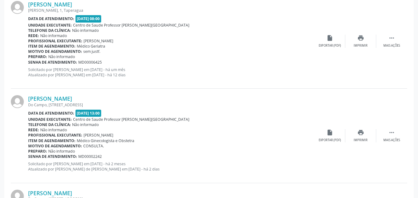
click at [250, 169] on p "Solicitado por Amanda Lais de Araujo dos Santos em 28/07/2025 - há 2 meses Atua…" at bounding box center [171, 167] width 286 height 11
click at [357, 136] on div "print Imprimir" at bounding box center [361, 135] width 31 height 13
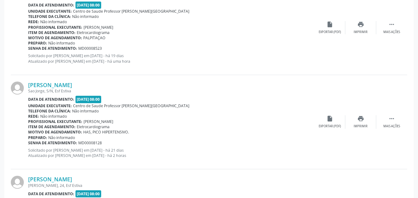
scroll to position [989, 0]
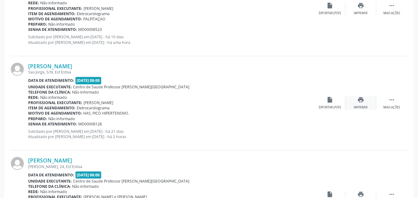
click at [362, 102] on icon "print" at bounding box center [361, 100] width 7 height 7
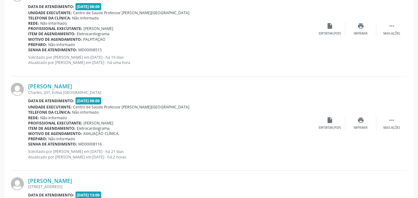
scroll to position [1350, 0]
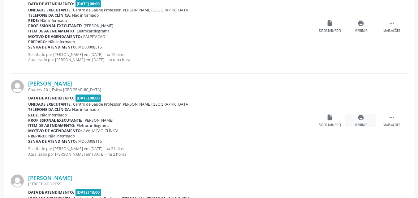
click at [363, 125] on div "Imprimir" at bounding box center [361, 125] width 14 height 4
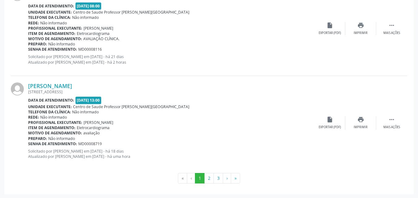
scroll to position [1442, 0]
click at [210, 175] on button "2" at bounding box center [209, 178] width 10 height 11
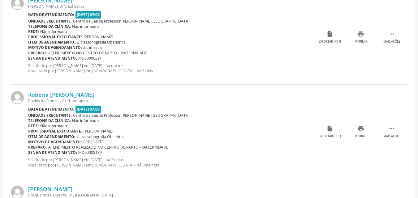
scroll to position [1057, 0]
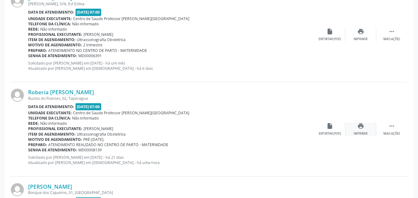
click at [358, 133] on div "Imprimir" at bounding box center [361, 134] width 14 height 4
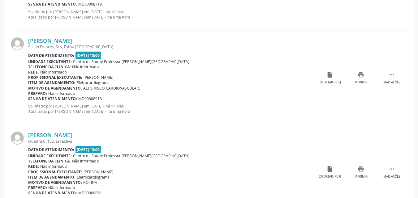
scroll to position [350, 0]
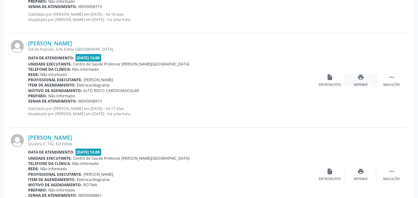
click at [363, 82] on div "print Imprimir" at bounding box center [361, 80] width 31 height 13
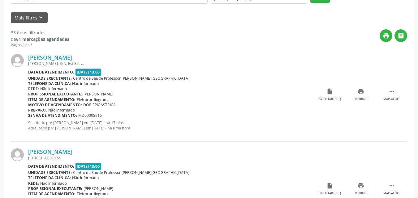
scroll to position [141, 0]
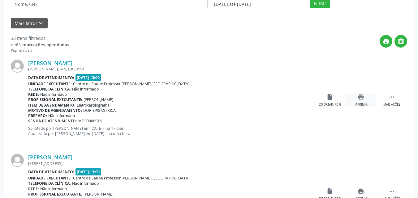
click at [359, 101] on div "print Imprimir" at bounding box center [361, 100] width 31 height 13
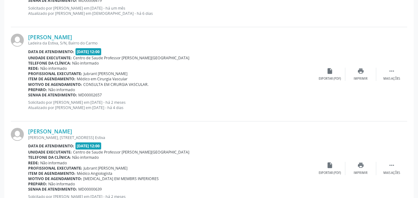
scroll to position [1442, 0]
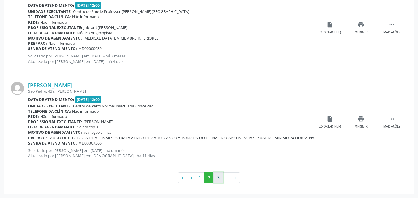
click at [218, 180] on button "3" at bounding box center [219, 178] width 10 height 11
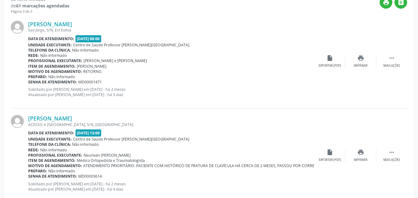
scroll to position [179, 0]
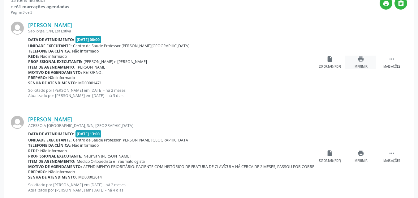
click at [353, 66] on div "print Imprimir" at bounding box center [361, 62] width 31 height 13
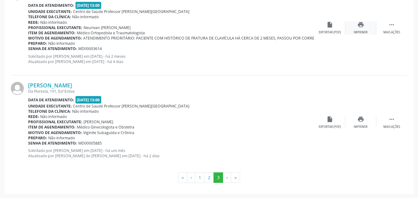
click at [354, 28] on div "print Imprimir" at bounding box center [361, 27] width 31 height 13
